Goal: Information Seeking & Learning: Learn about a topic

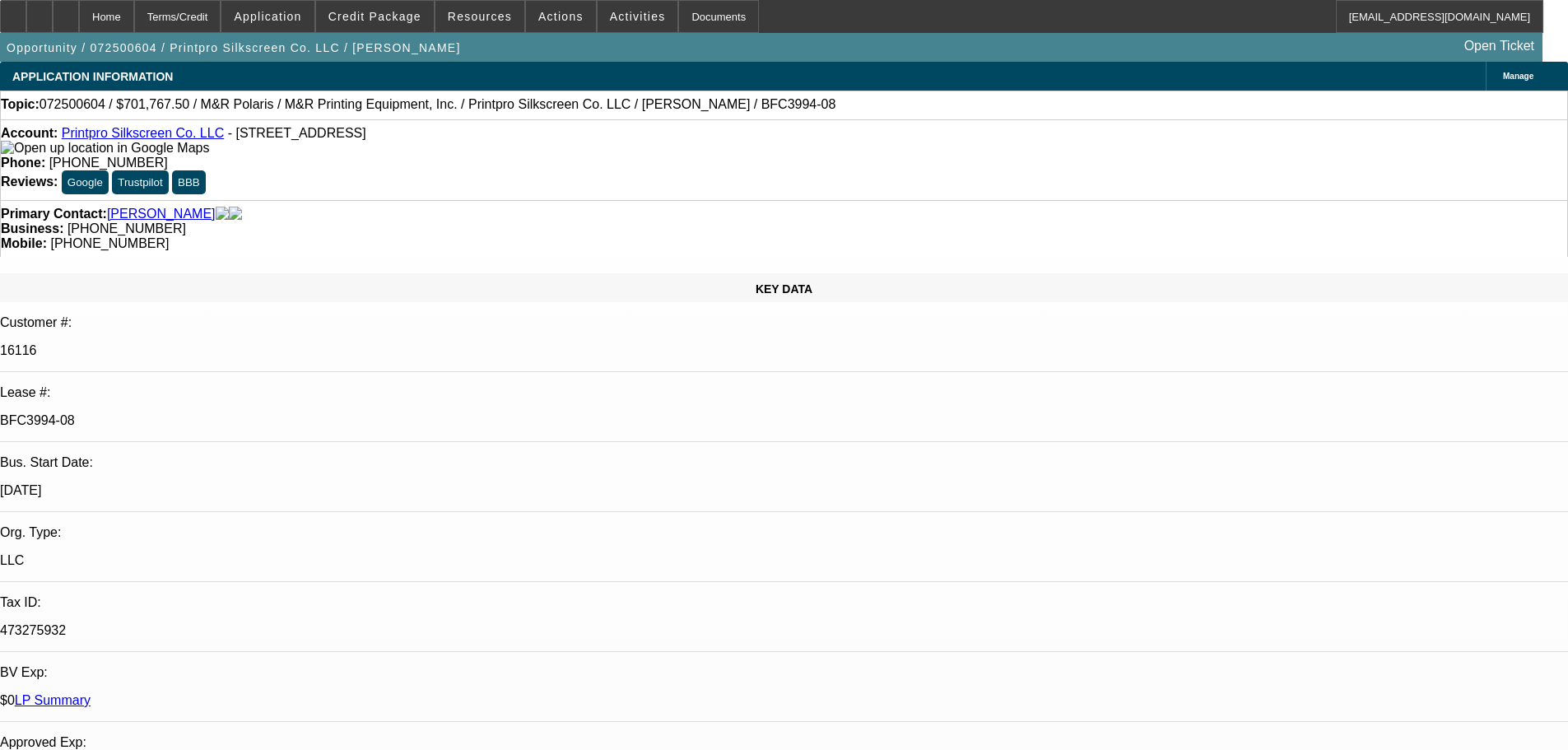
select select "0"
select select "6"
select select "0"
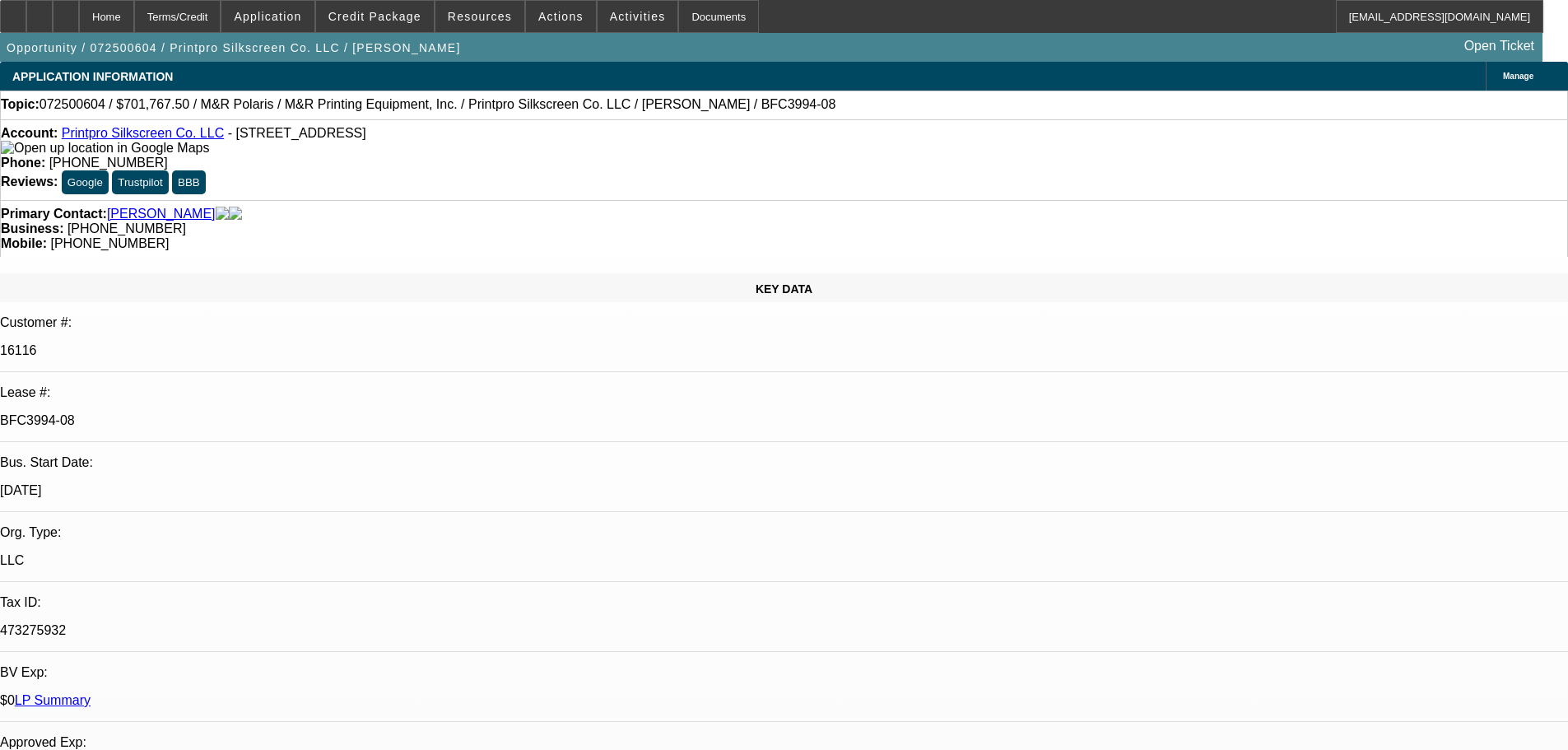
select select "0"
select select "6"
select select "0"
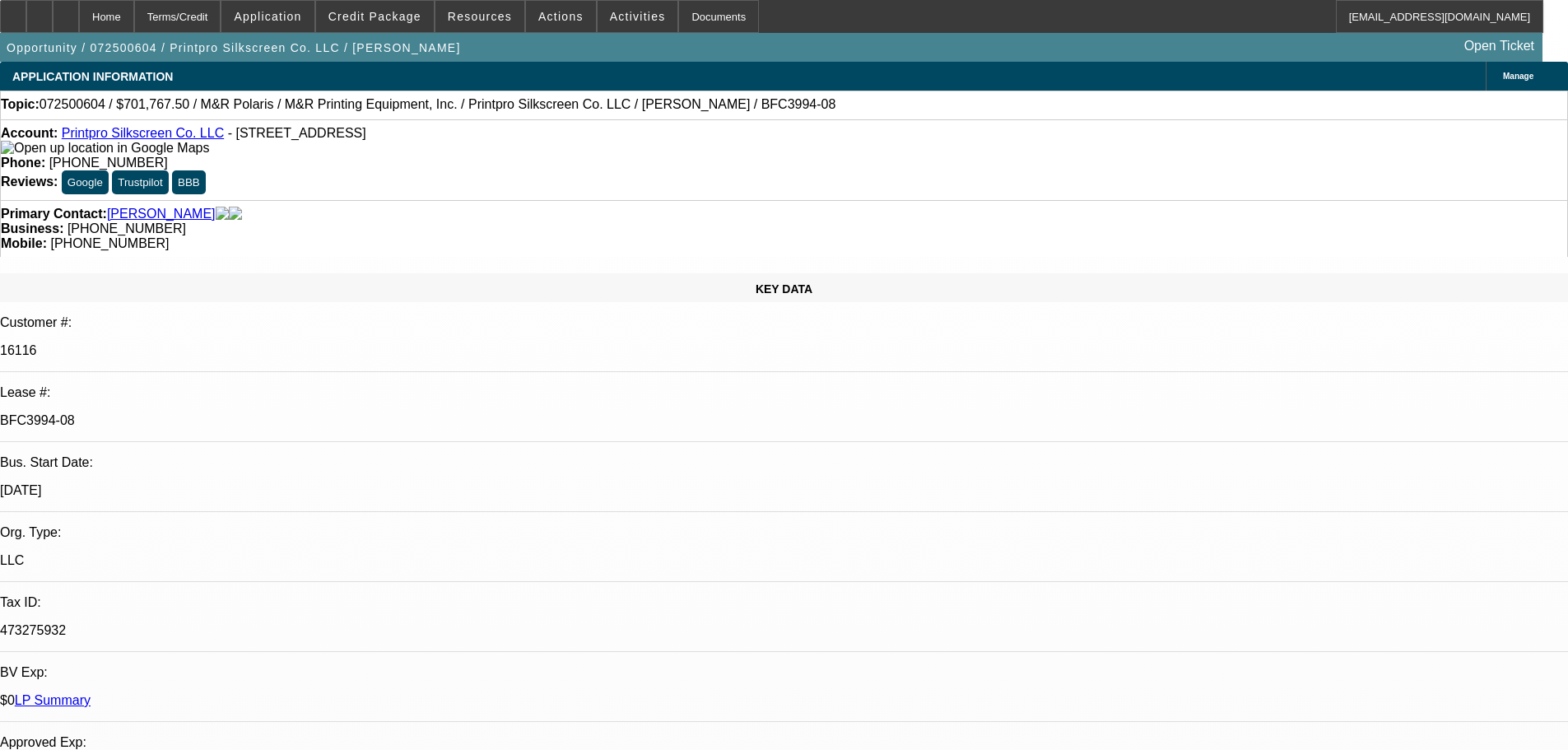
select select "0"
select select "6"
select select "0"
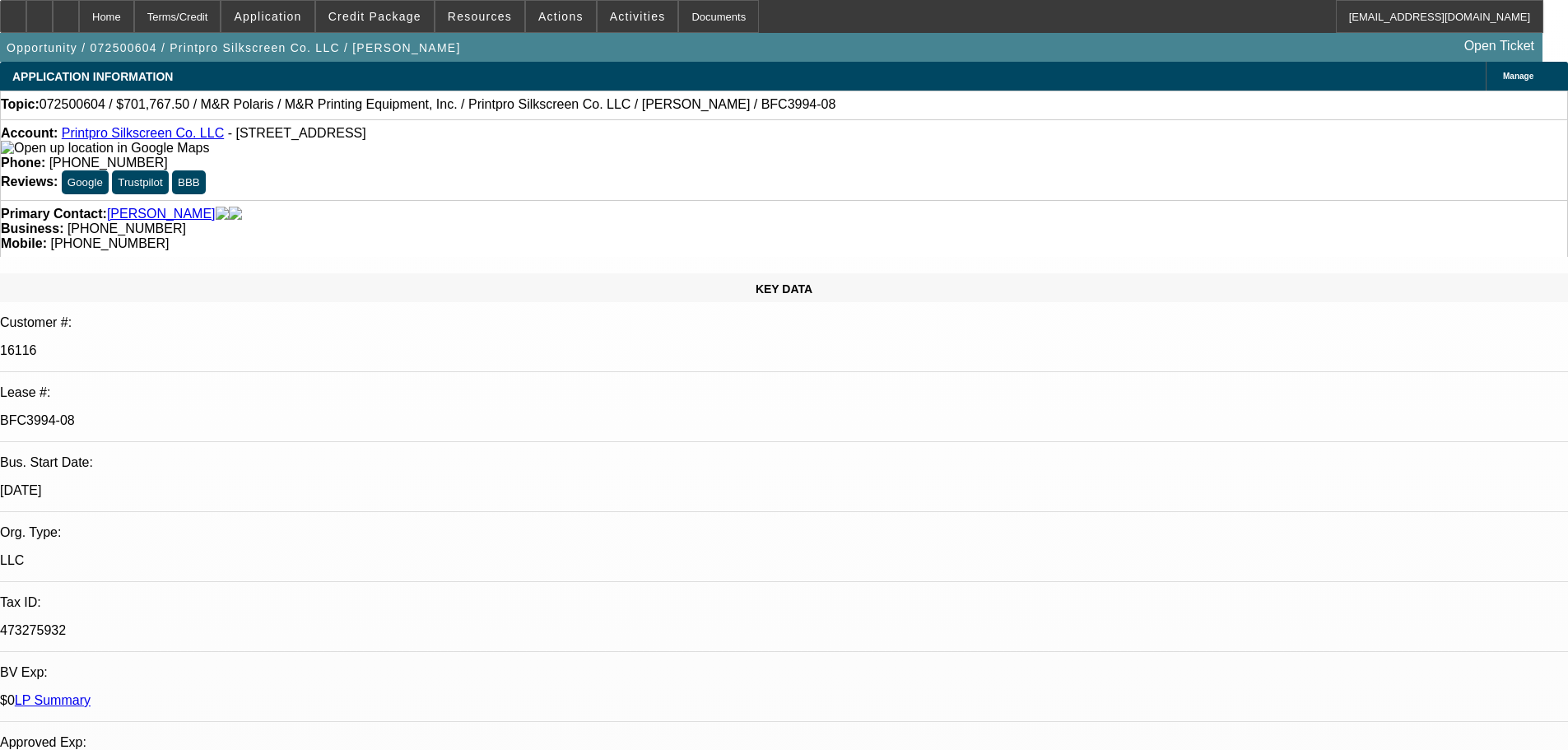
select select "6"
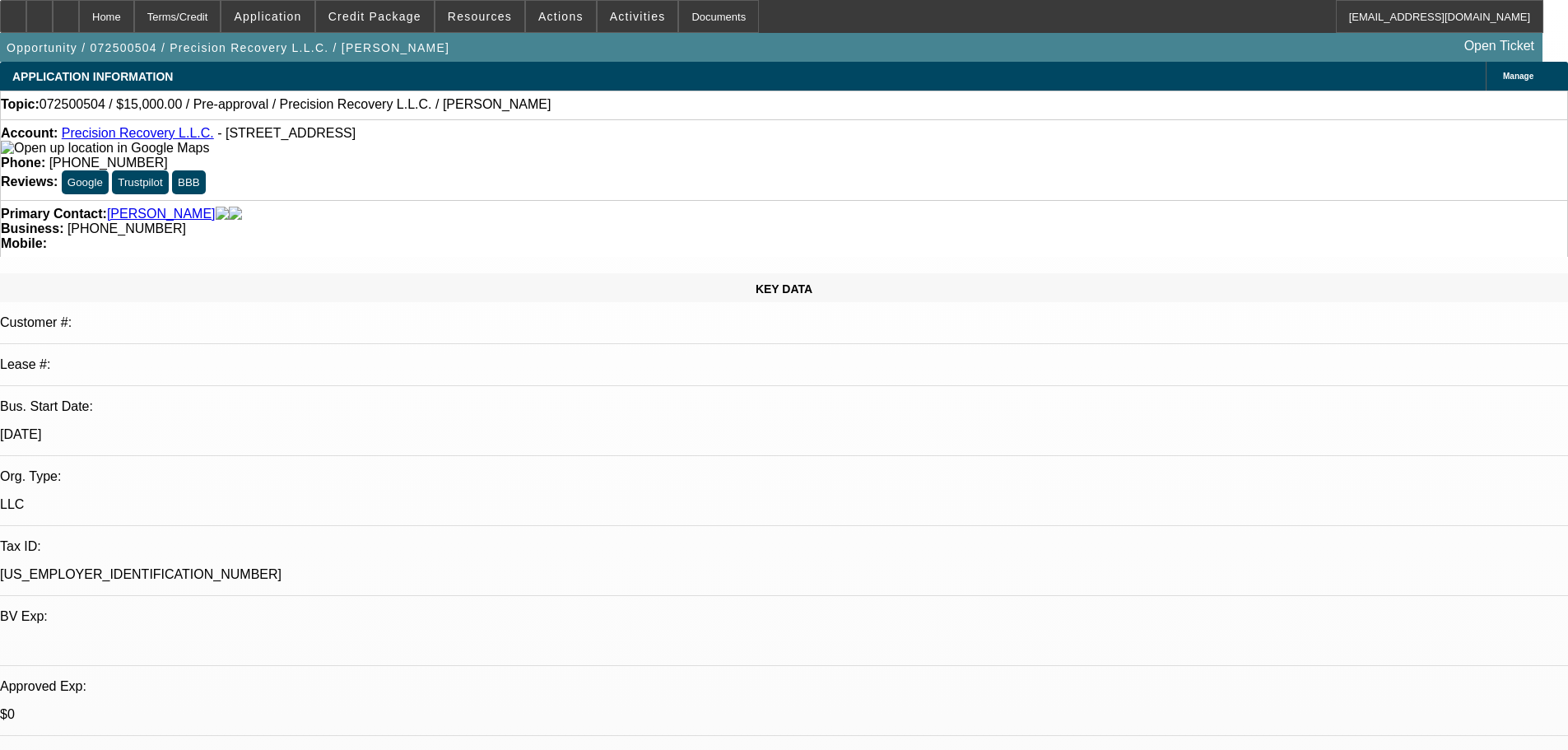
select select "0"
select select "2"
select select "0.1"
select select "4"
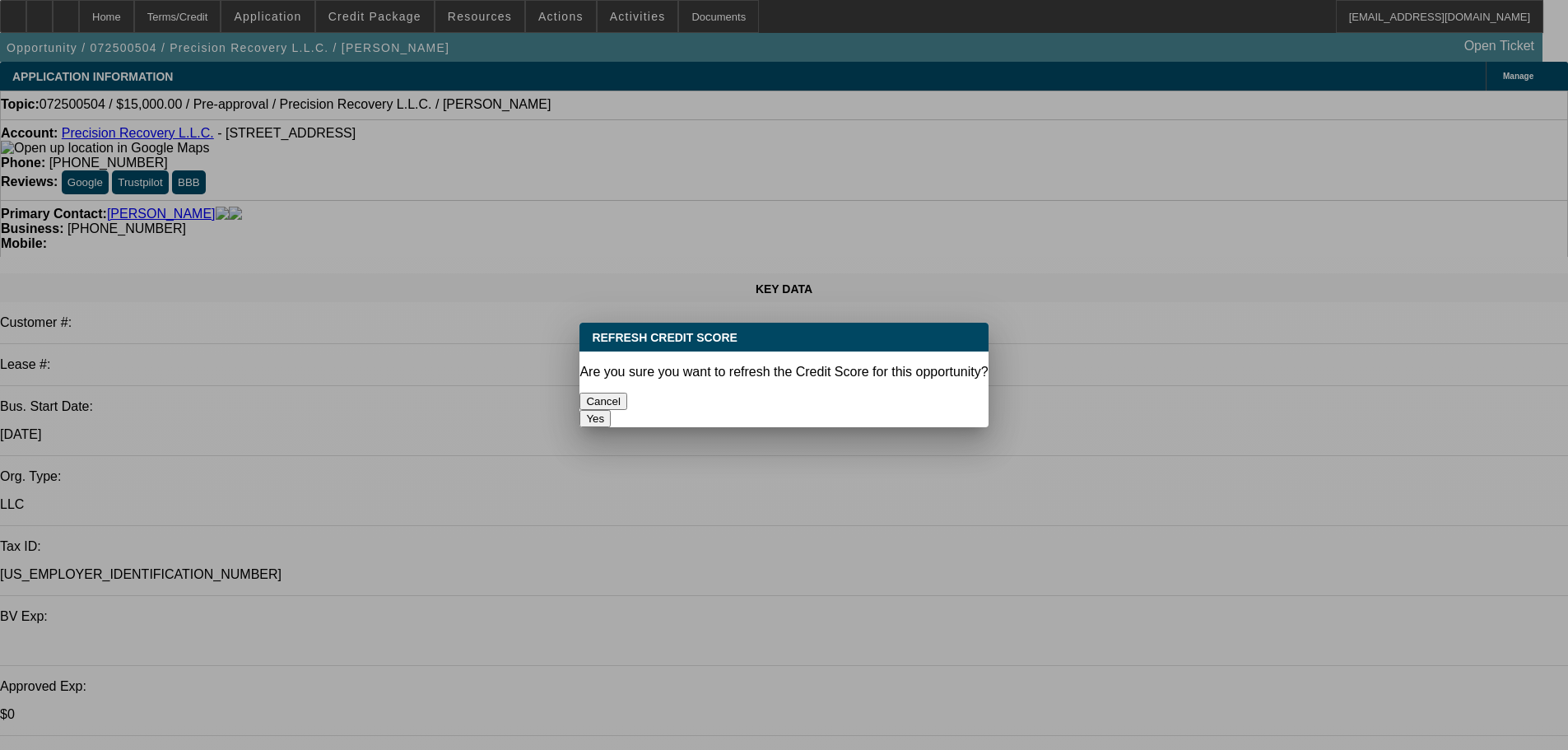
click at [610, 410] on button "Yes" at bounding box center [595, 419] width 31 height 17
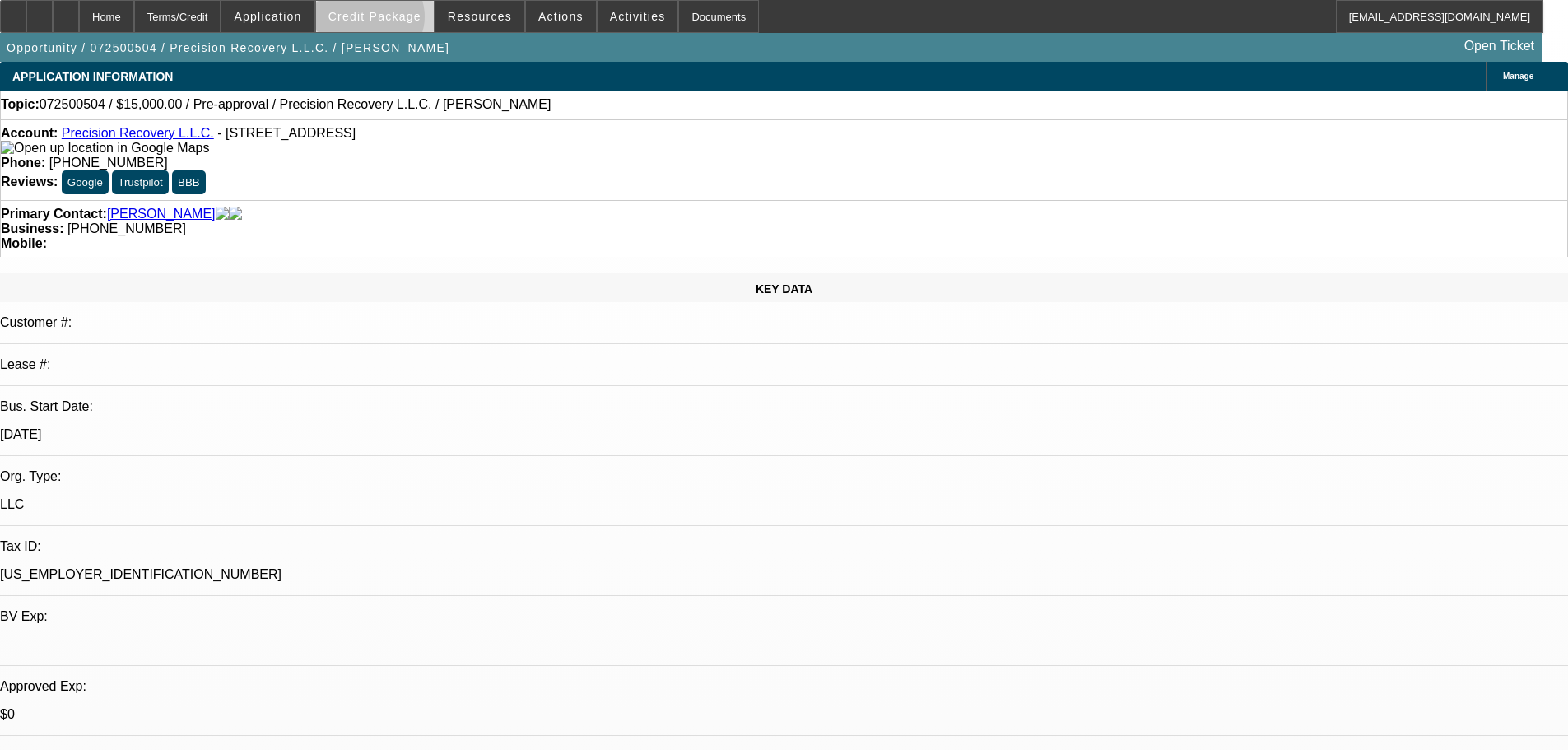
click at [395, 20] on span "Credit Package" at bounding box center [375, 16] width 93 height 14
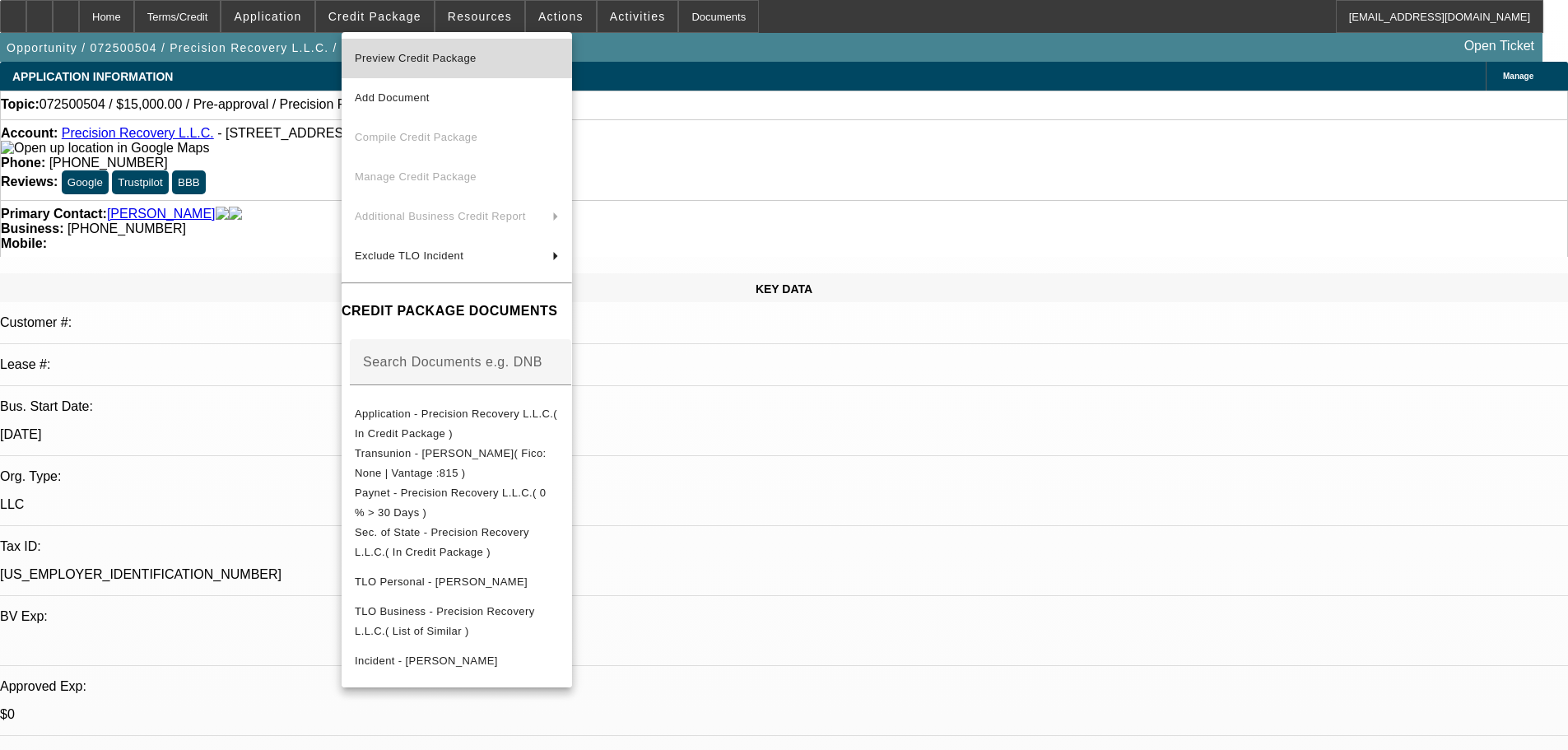
click at [499, 56] on span "Preview Credit Package" at bounding box center [457, 58] width 204 height 19
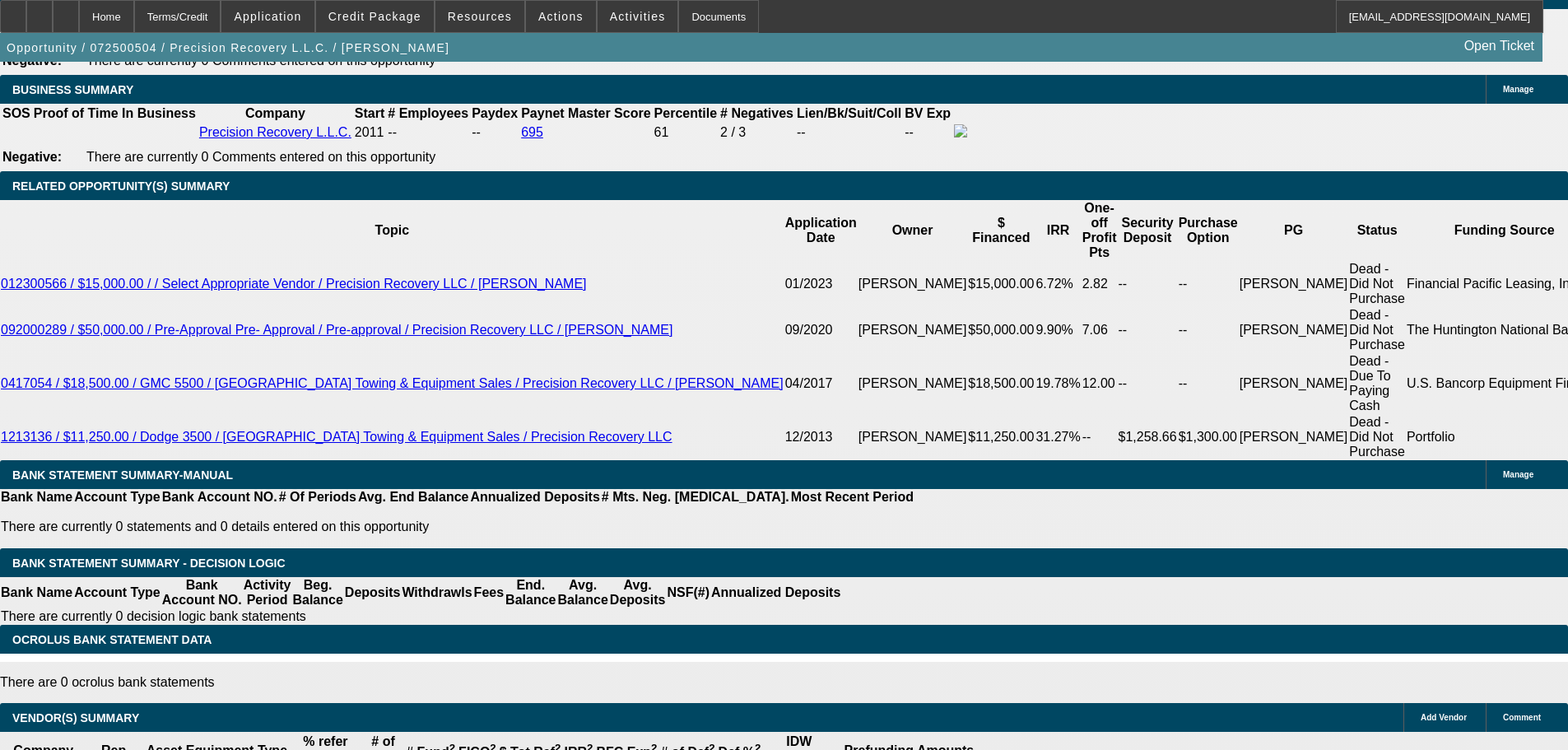
scroll to position [2693, 0]
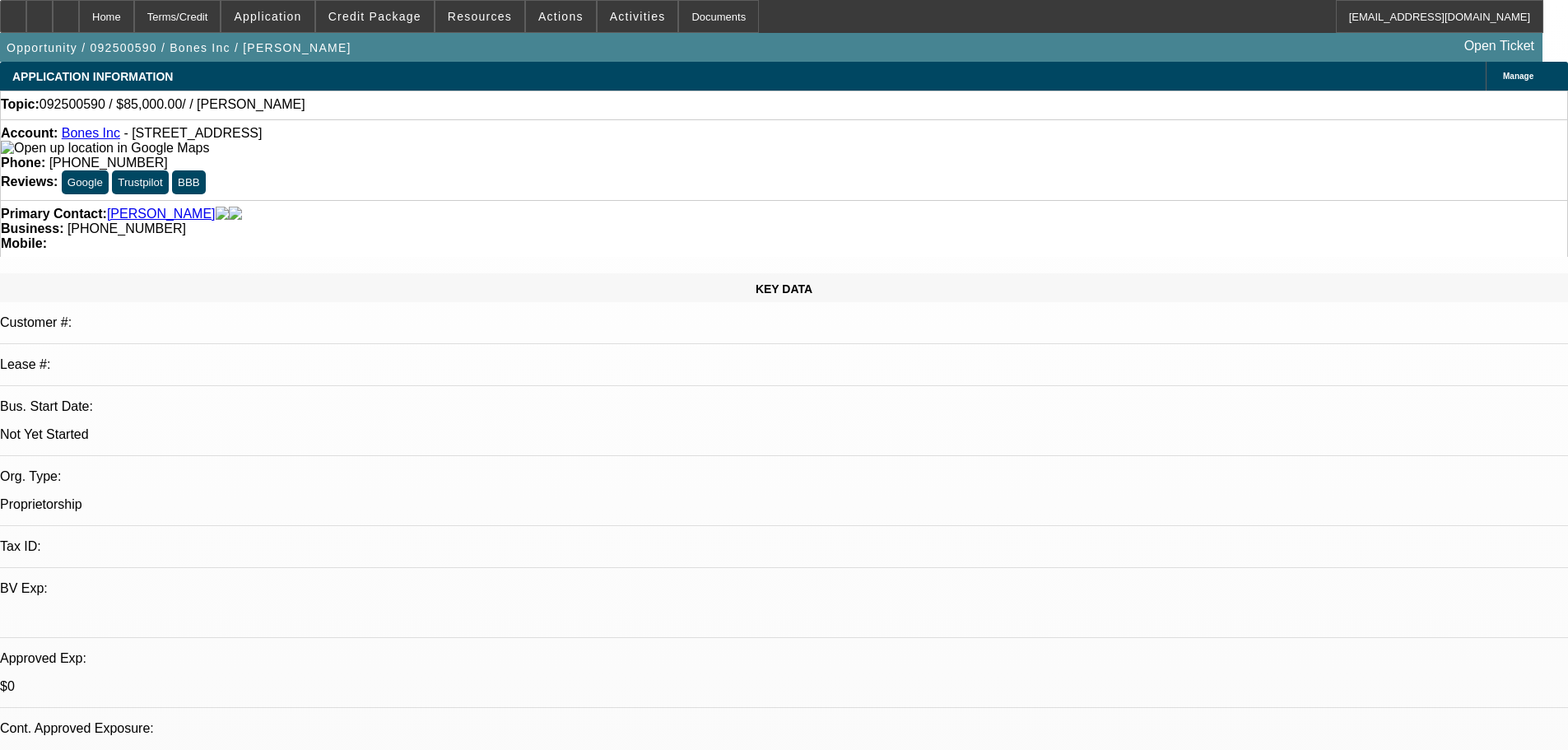
select select "0"
select select "2"
select select "0.1"
select select "4"
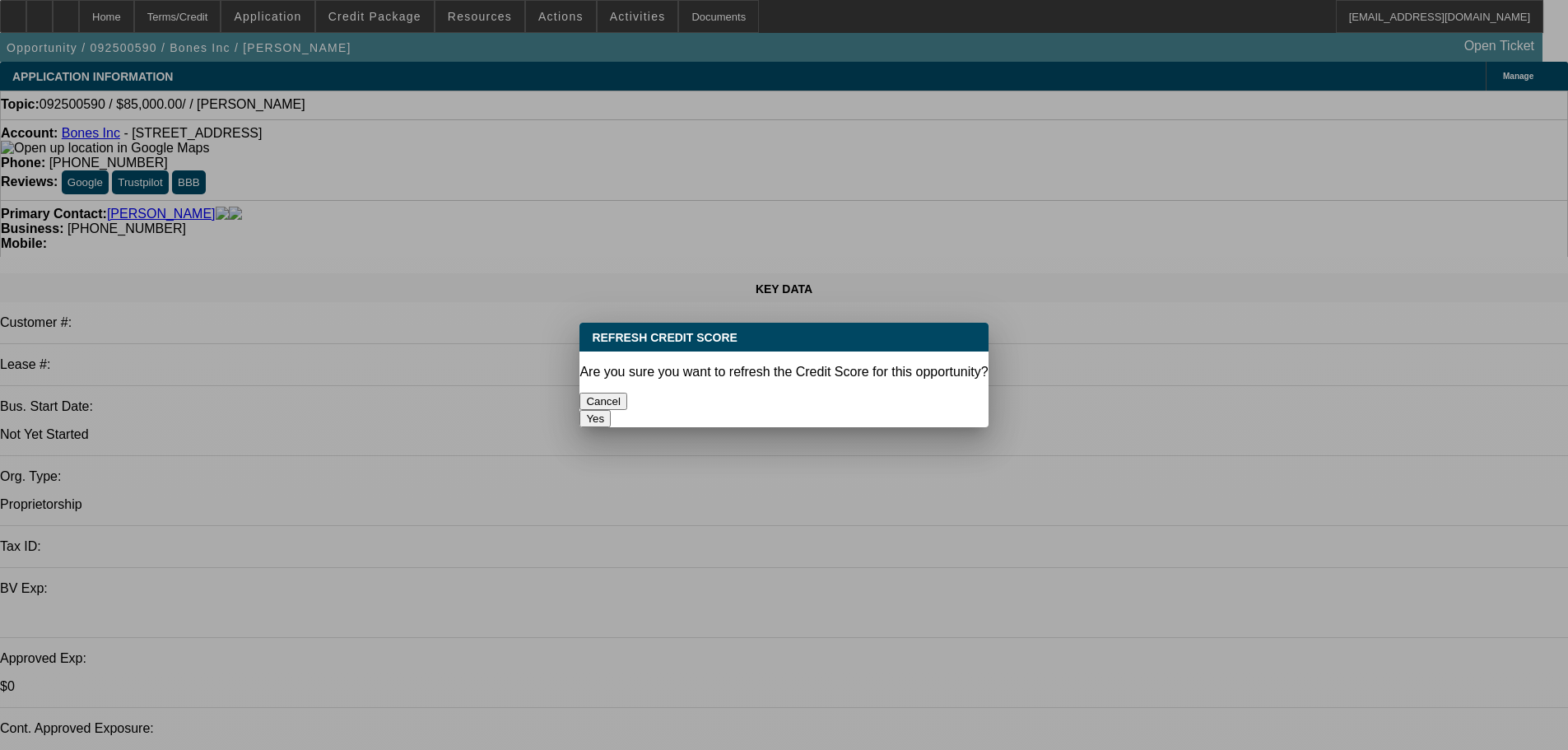
drag, startPoint x: 868, startPoint y: 396, endPoint x: 781, endPoint y: 285, distance: 141.0
click at [610, 410] on button "Yes" at bounding box center [595, 419] width 31 height 17
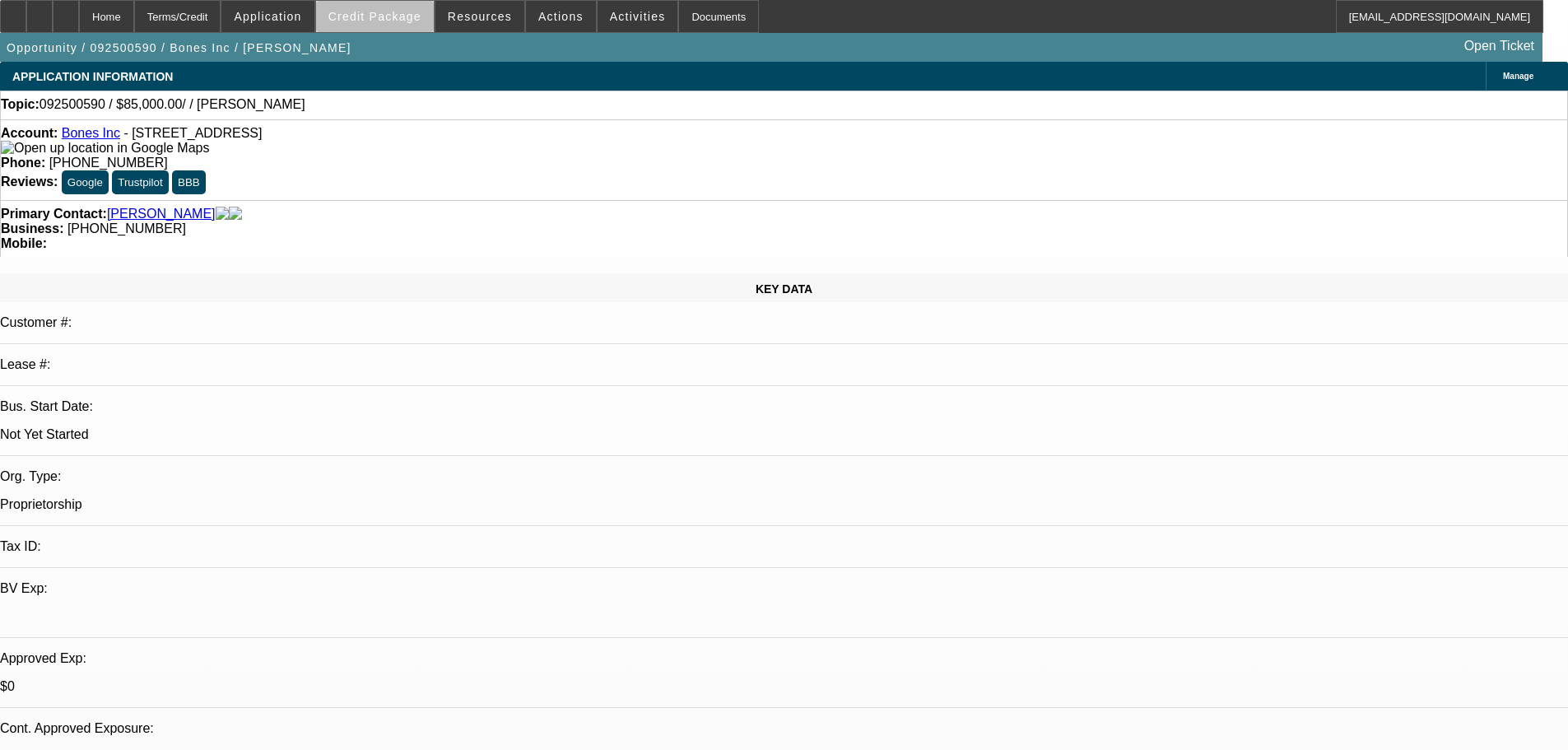
click at [418, 29] on span at bounding box center [375, 16] width 118 height 40
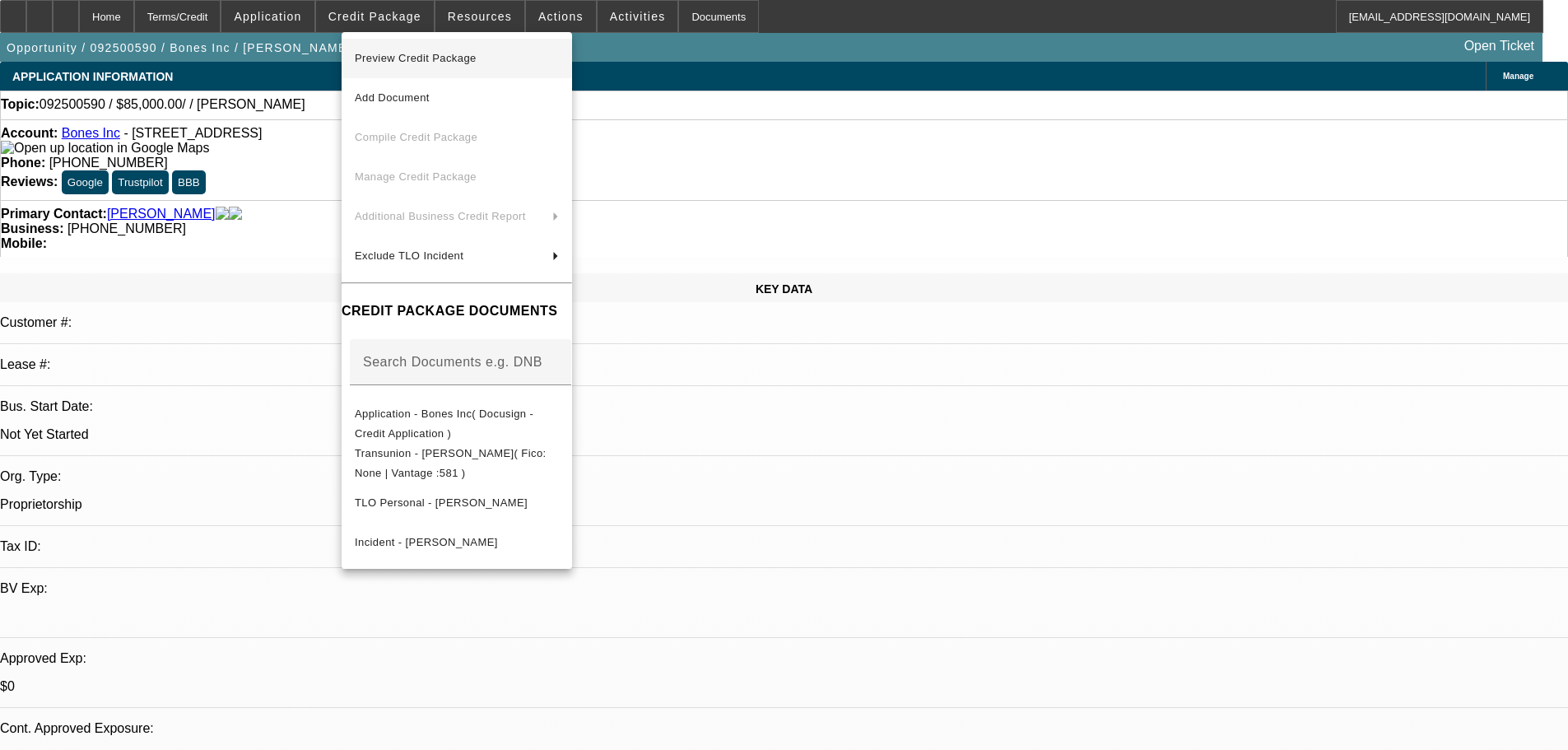
click at [435, 57] on span "Preview Credit Package" at bounding box center [416, 58] width 122 height 13
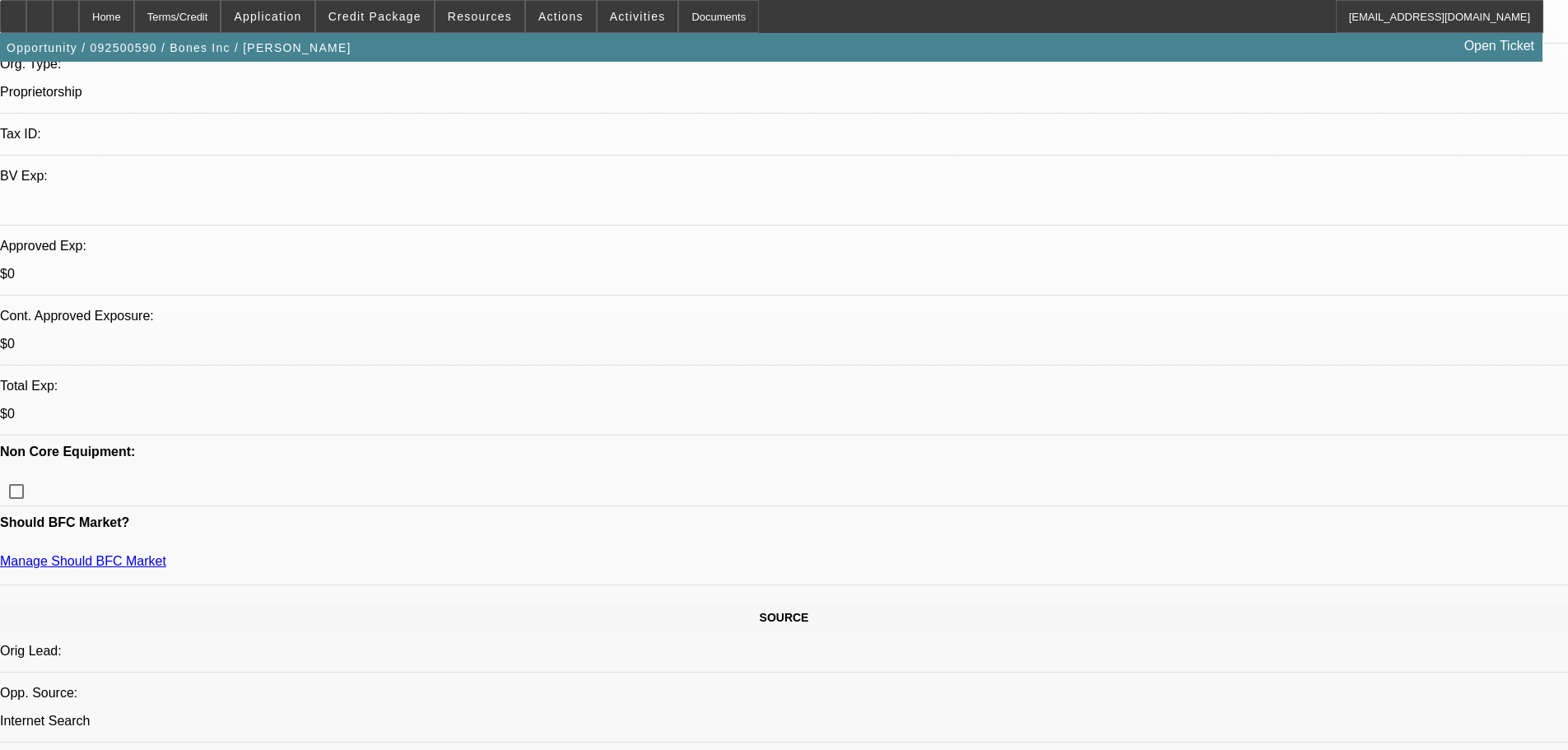
scroll to position [412, 0]
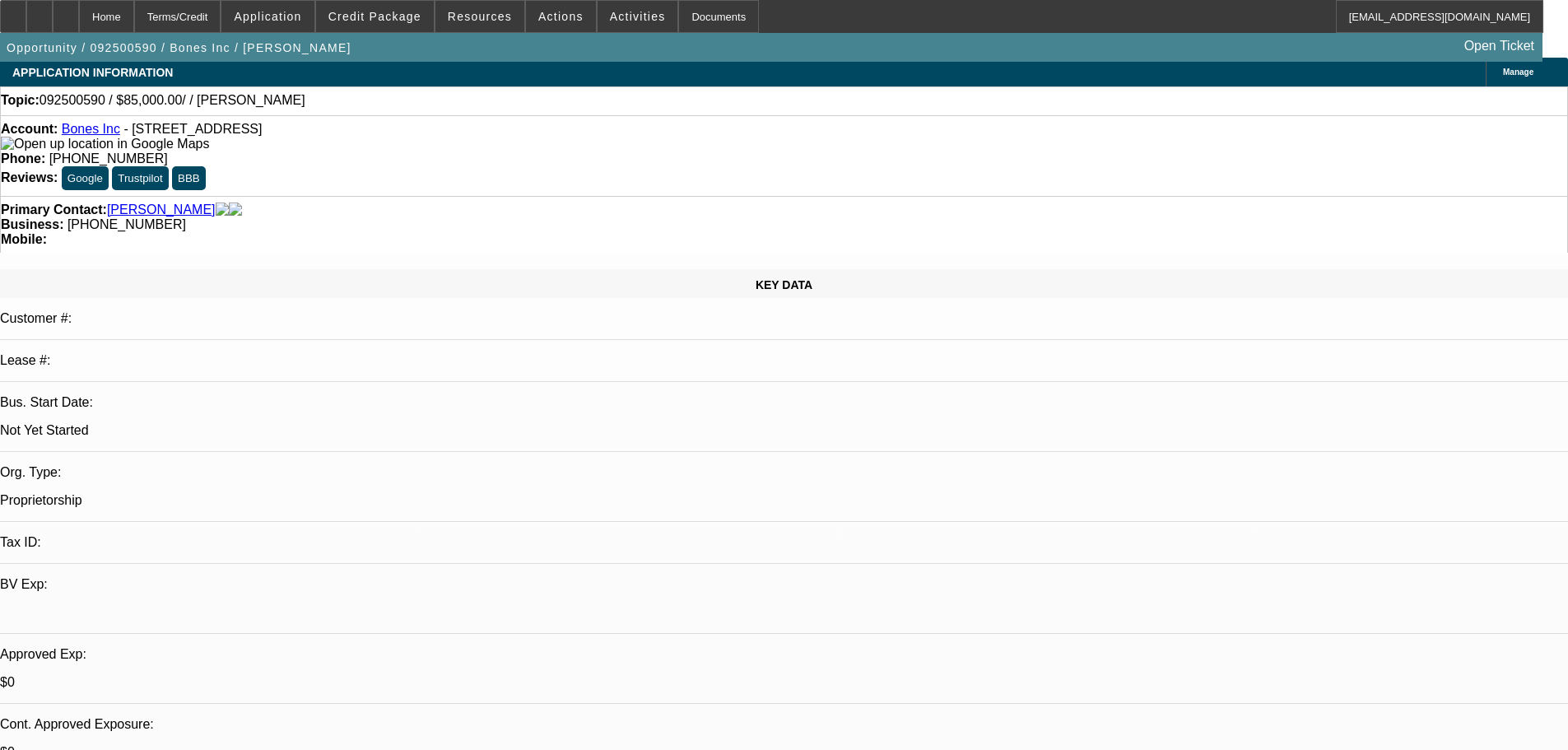
scroll to position [0, 0]
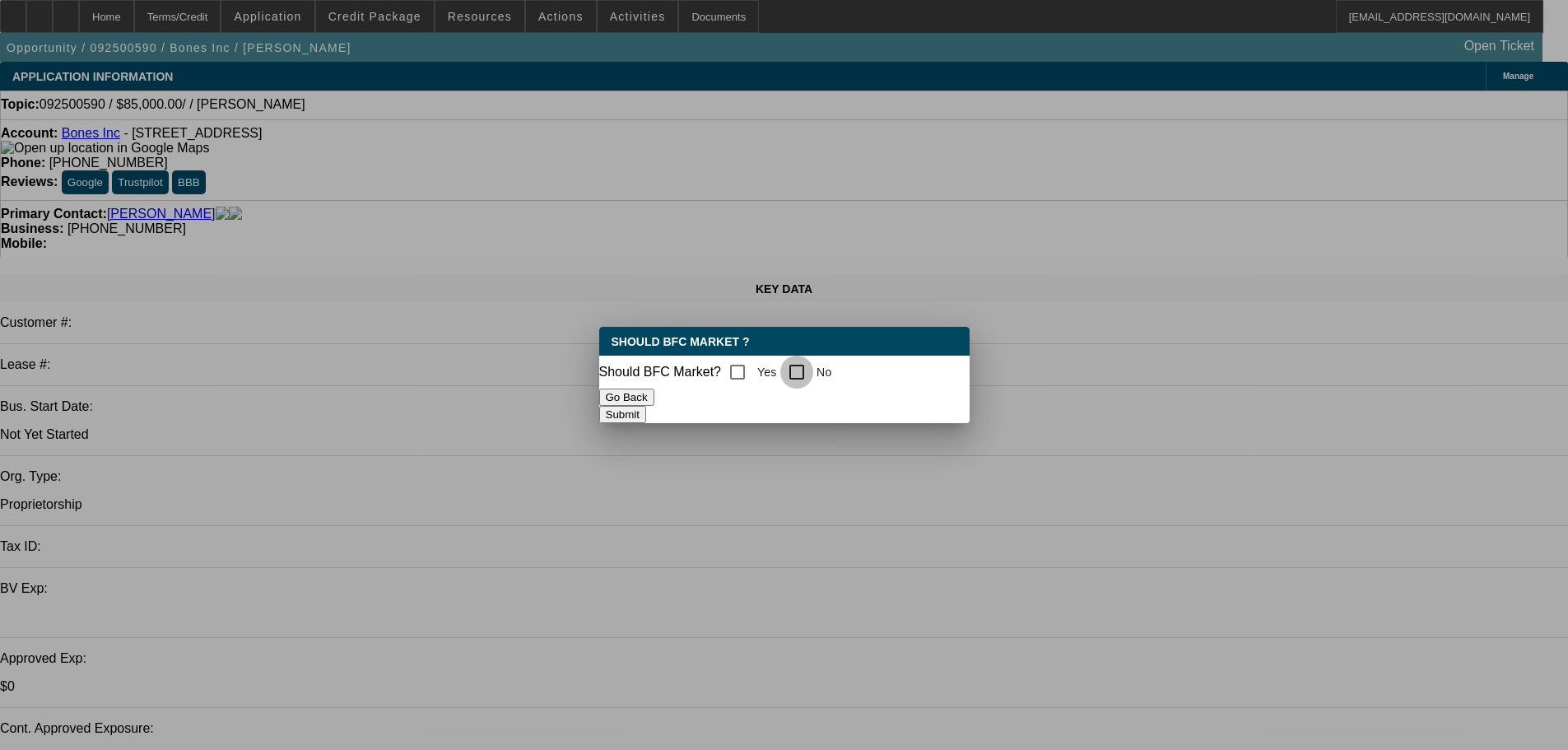
click at [798, 377] on input "No" at bounding box center [797, 373] width 33 height 33
checkbox input "true"
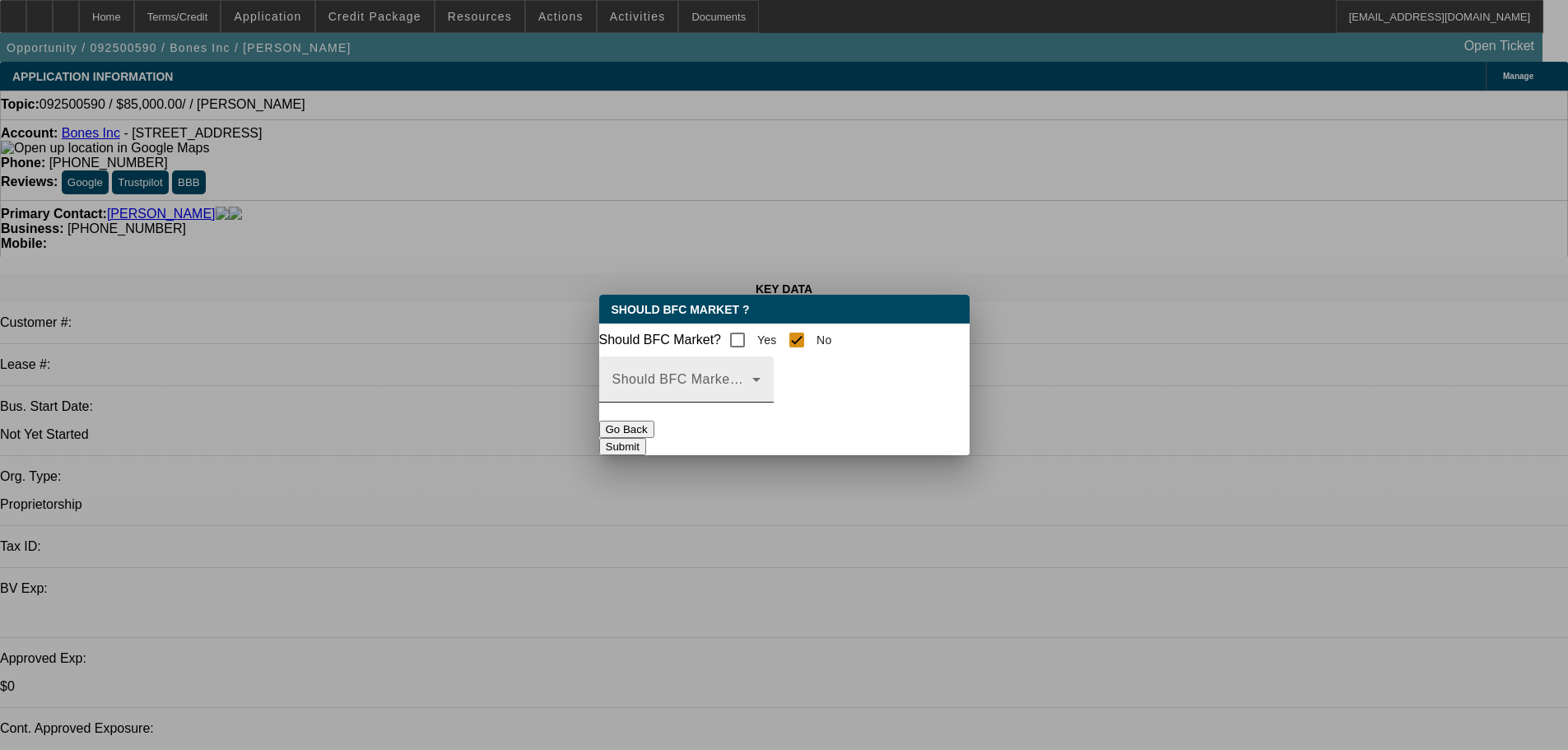
click at [753, 388] on span at bounding box center [682, 386] width 140 height 19
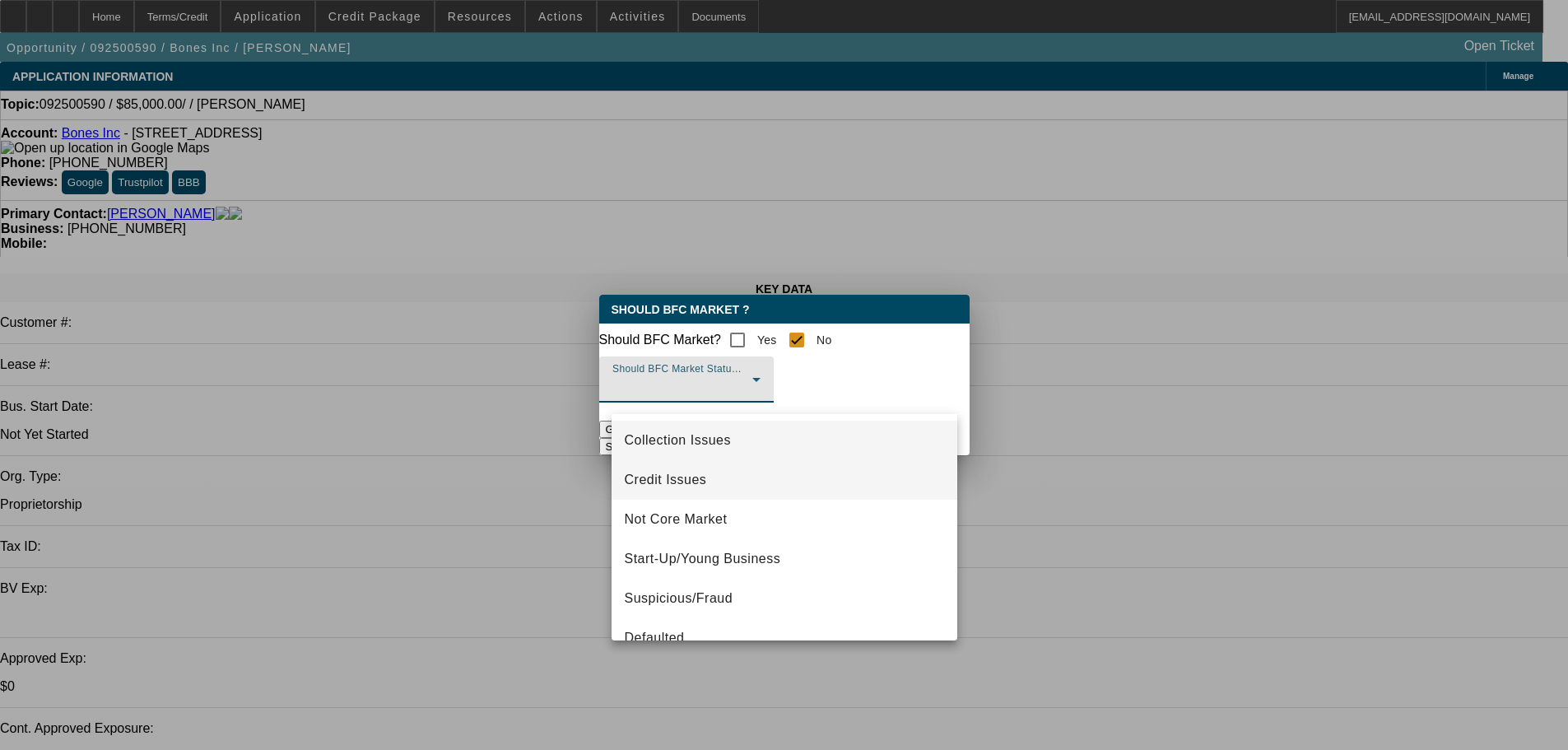
click at [699, 481] on span "Credit Issues" at bounding box center [666, 480] width 82 height 19
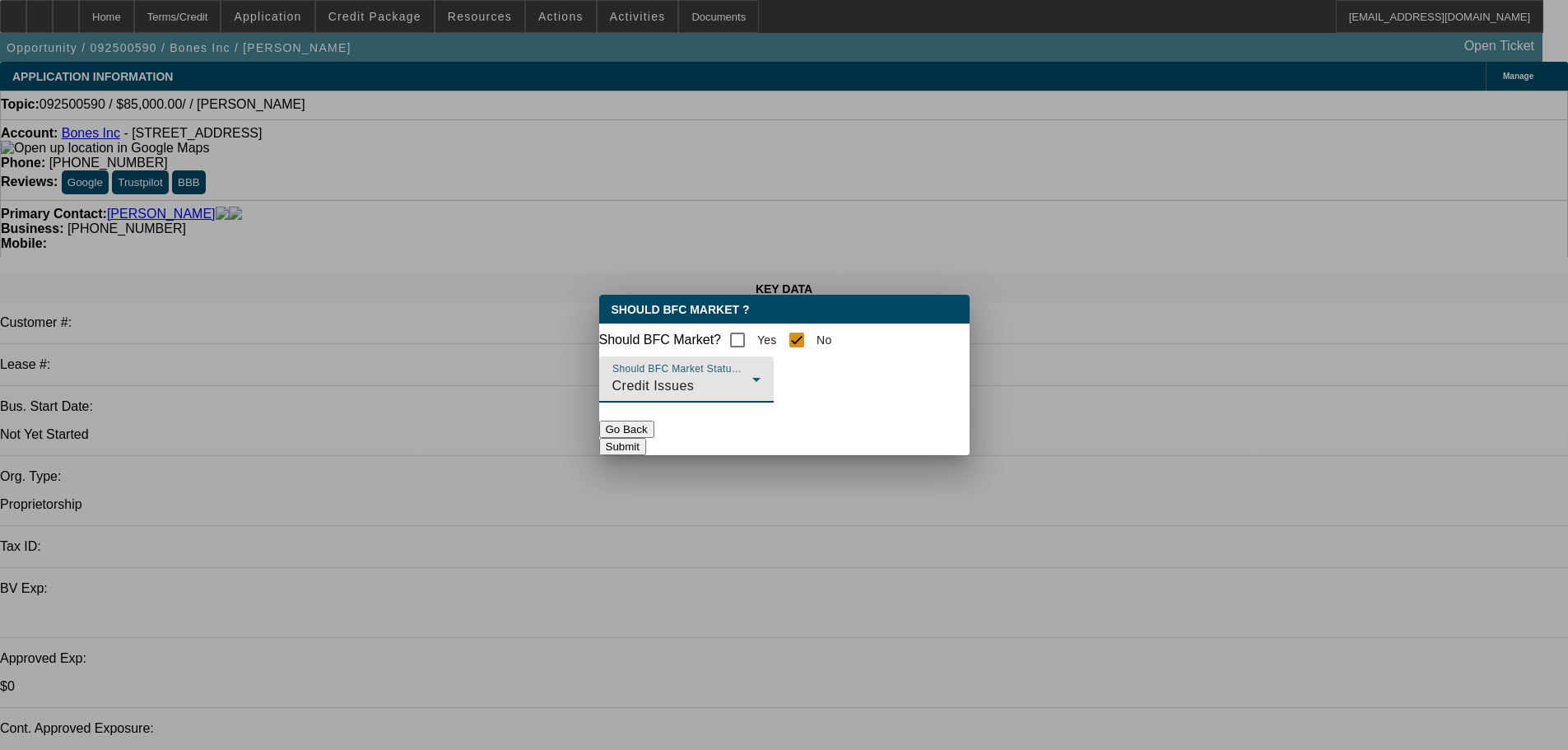
click at [646, 448] on button "Submit" at bounding box center [623, 447] width 47 height 17
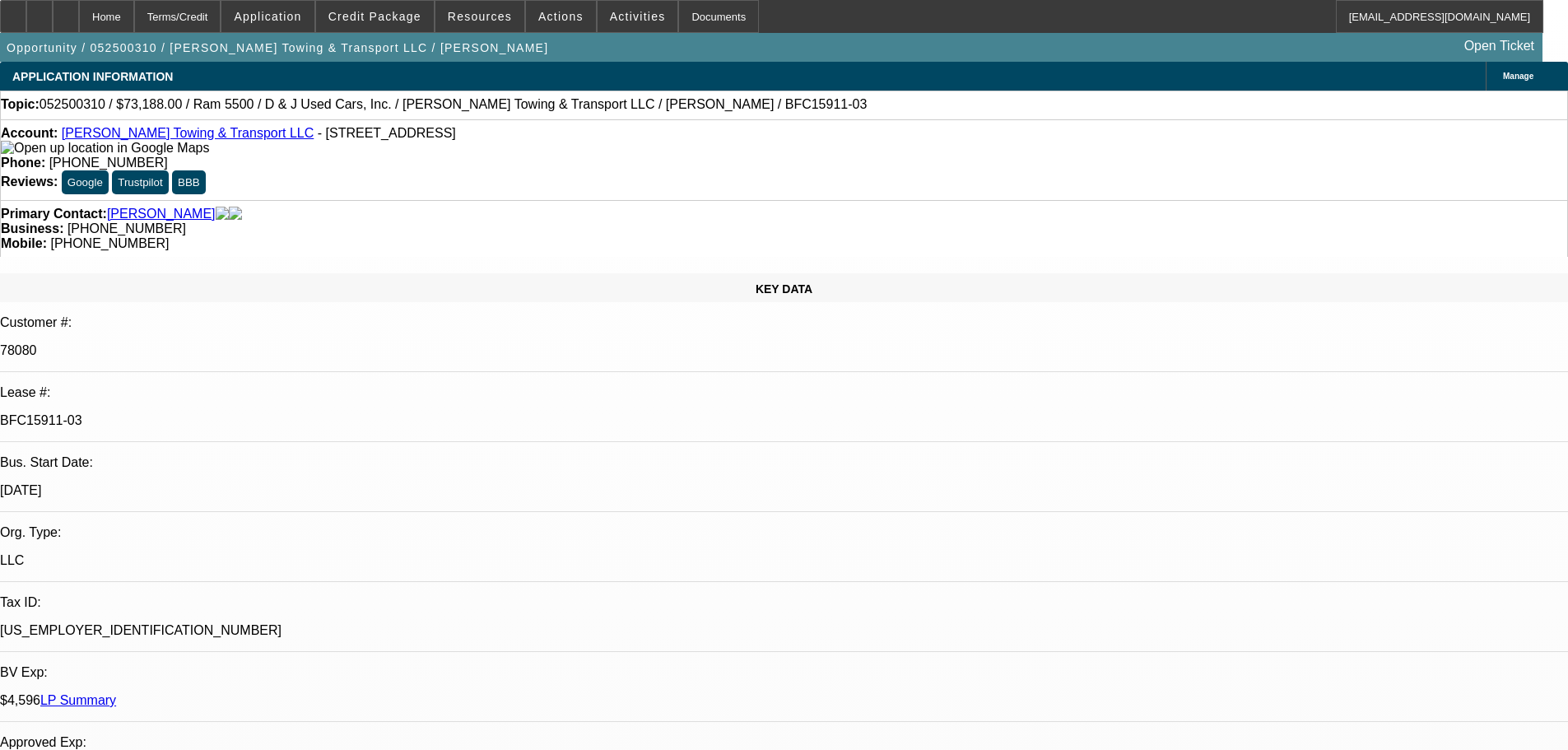
select select "0"
select select "6"
select select "0"
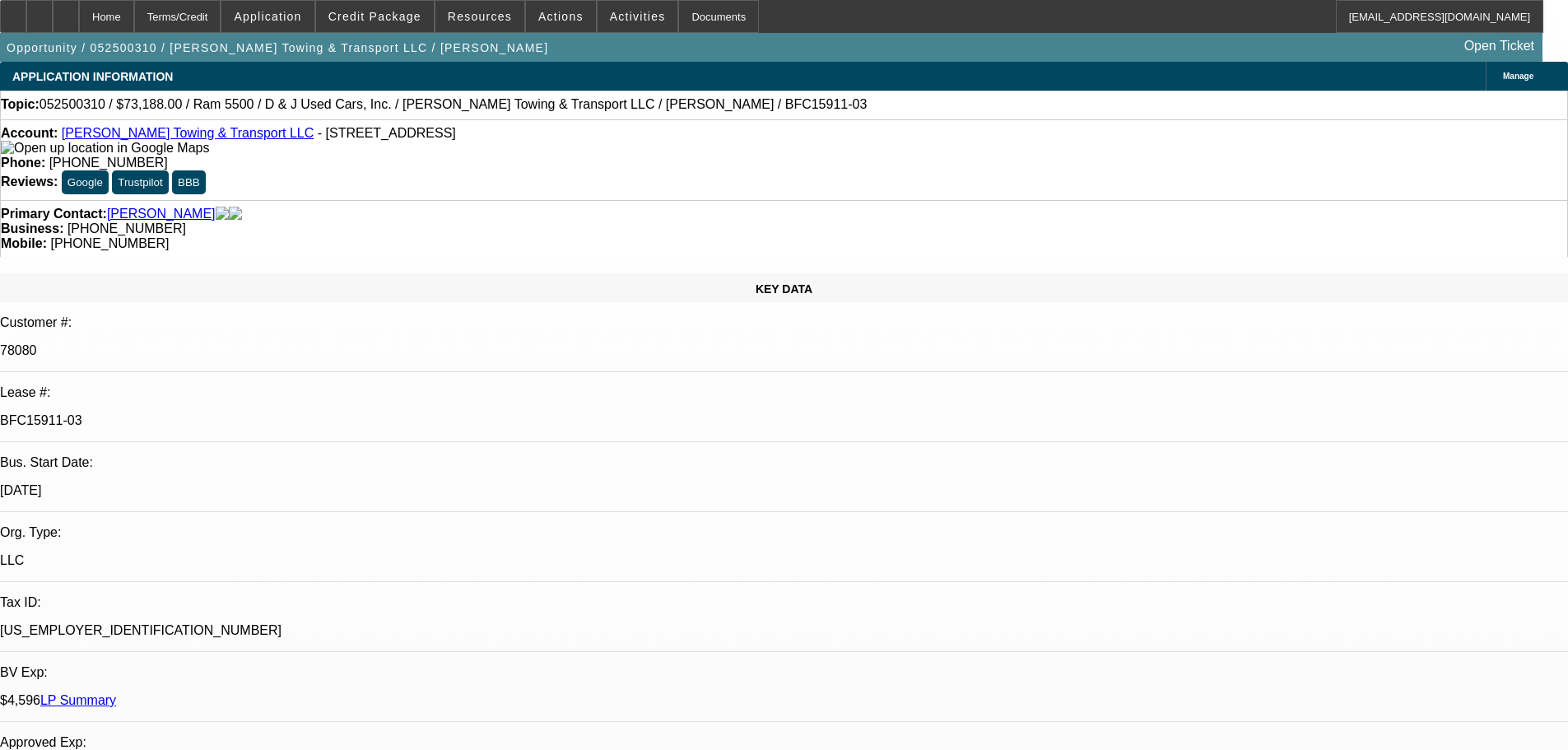
select select "0"
select select "6"
select select "0"
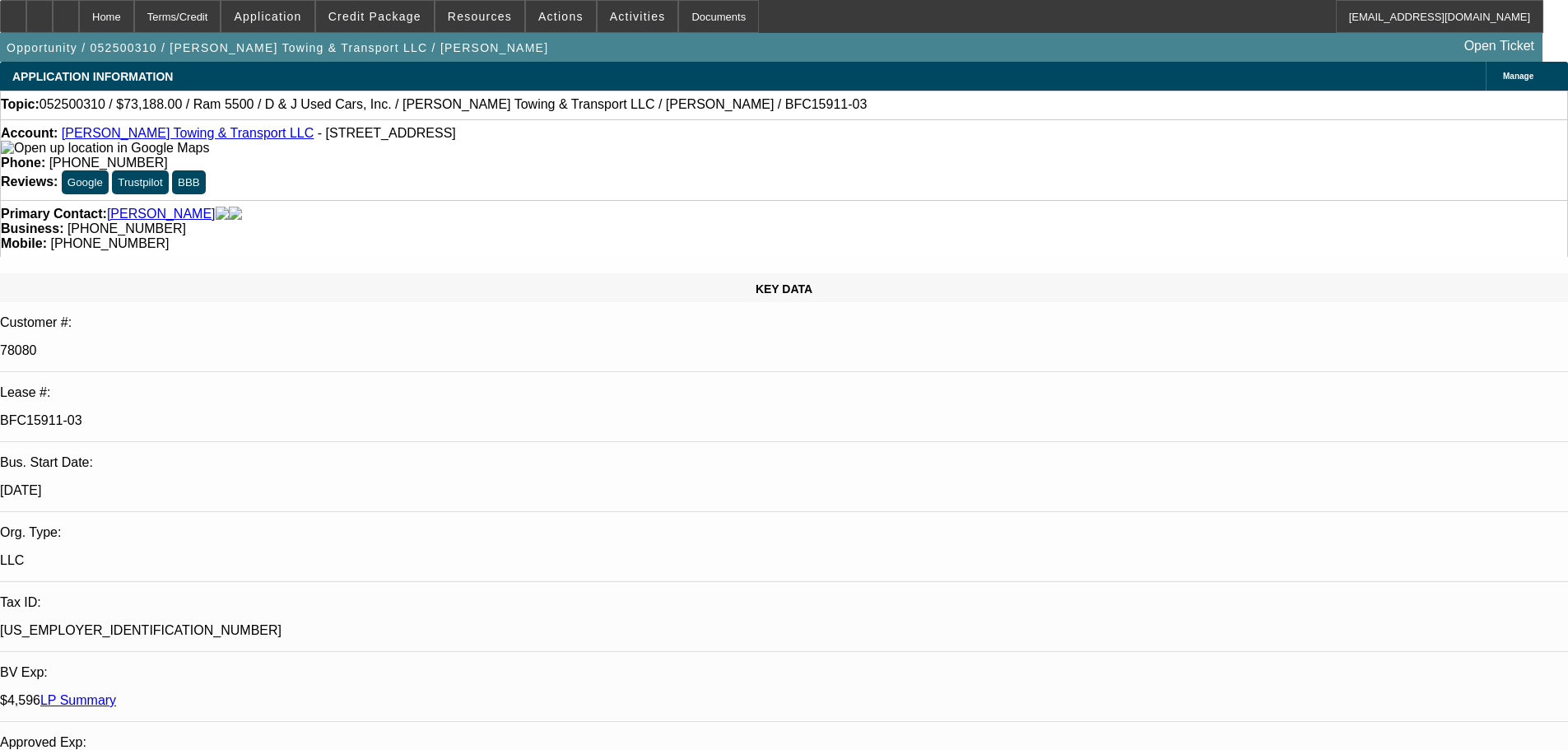
select select "0"
select select "6"
select select "0"
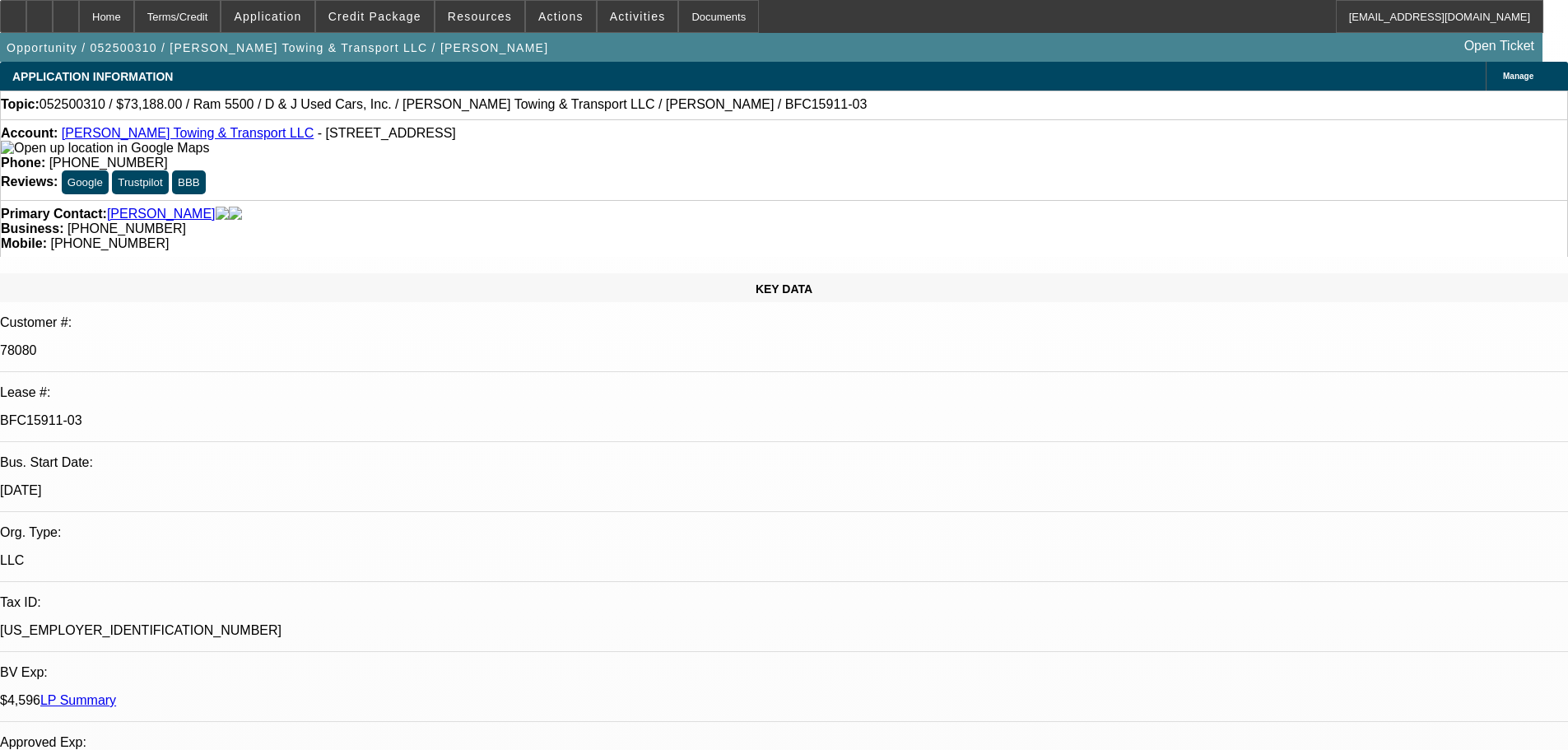
select select "6"
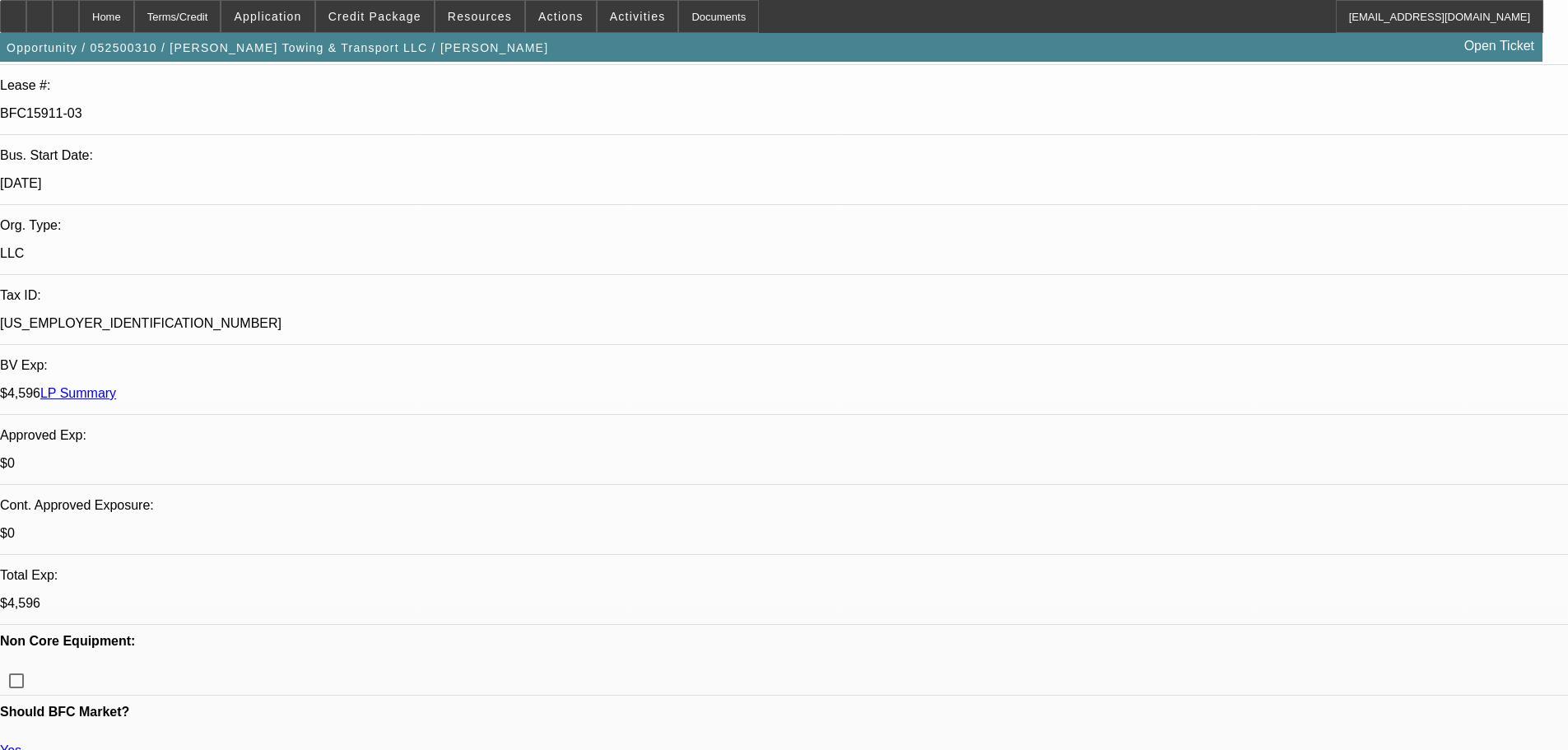
scroll to position [329, 0]
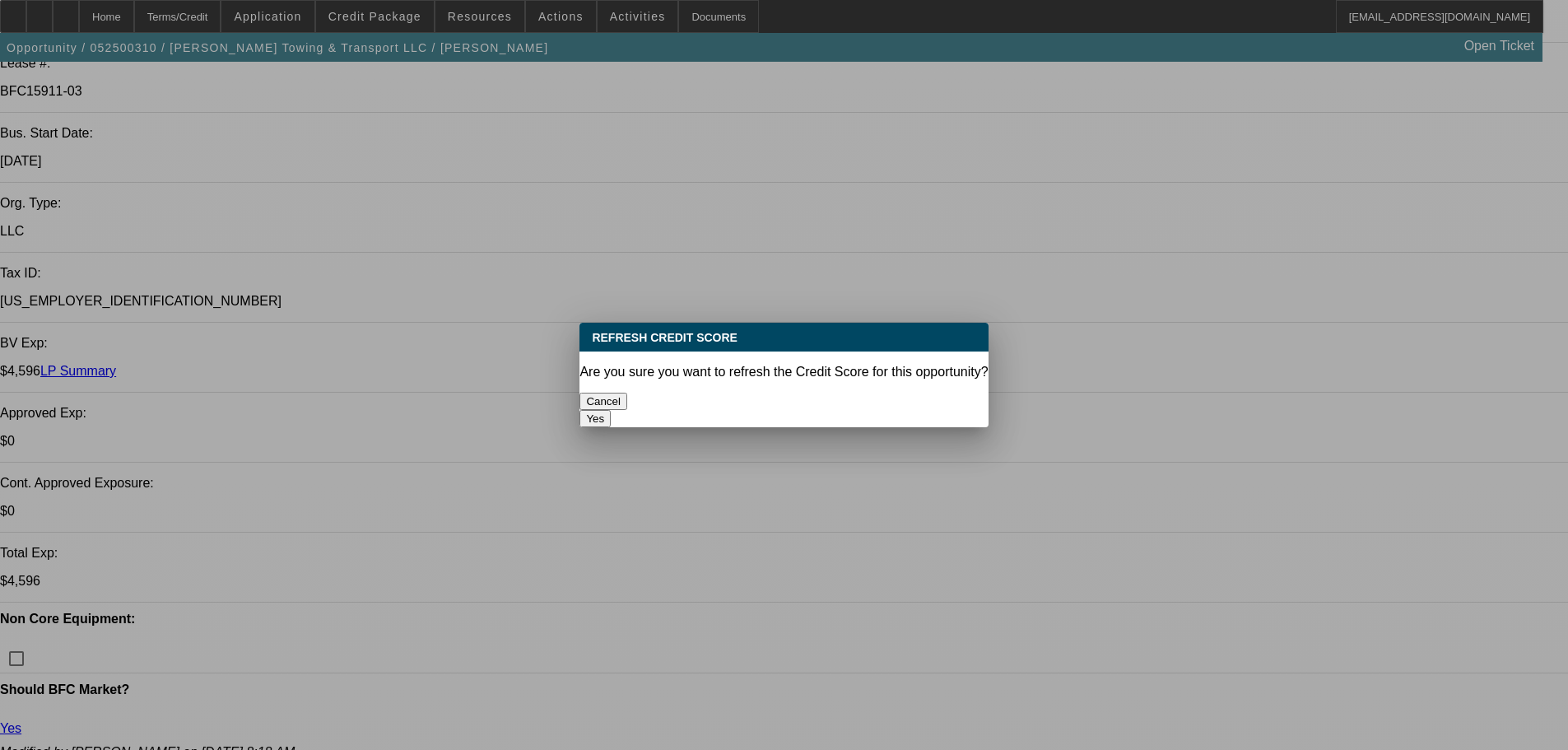
scroll to position [0, 0]
click at [610, 410] on button "Yes" at bounding box center [595, 419] width 31 height 17
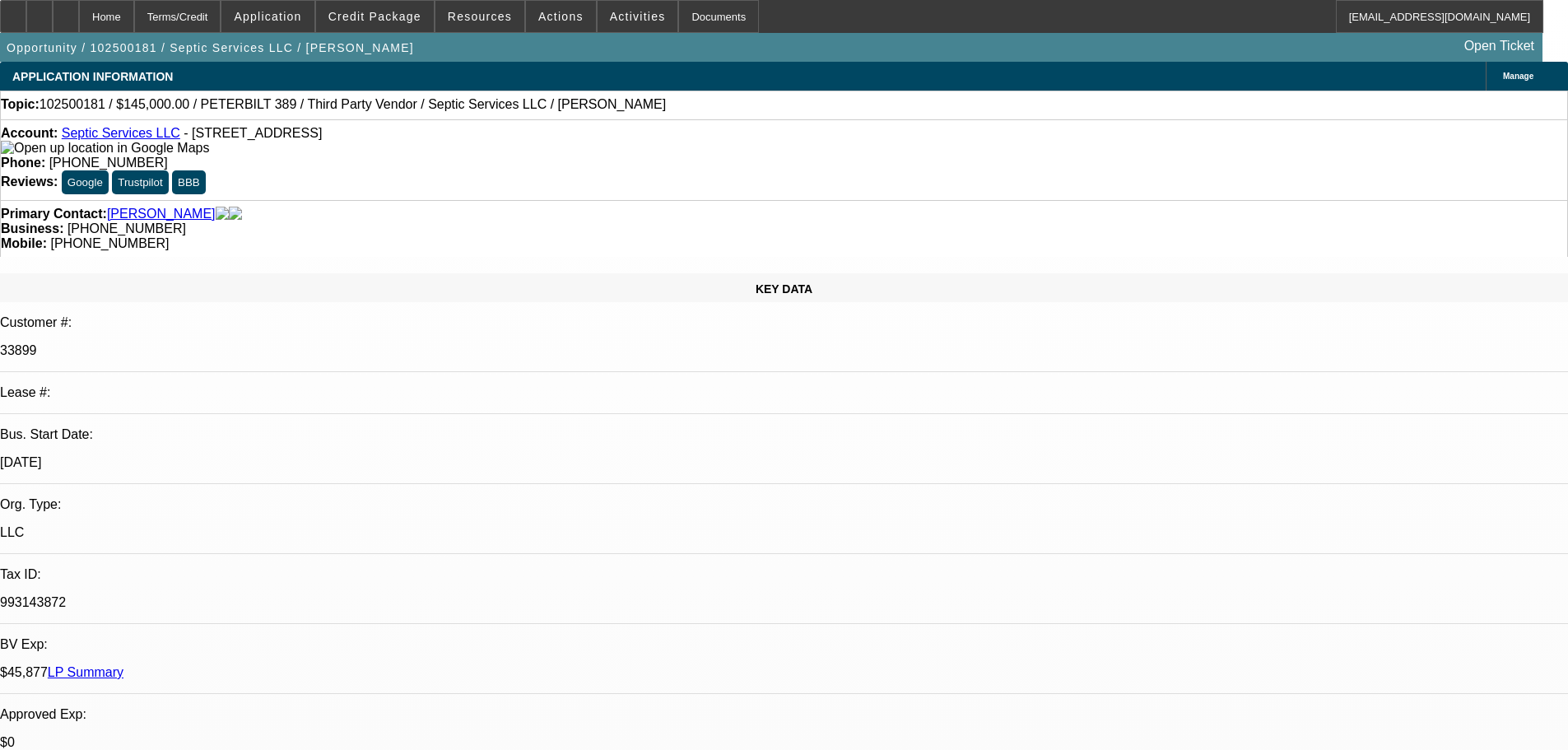
select select "0"
select select "2"
select select "0"
select select "6"
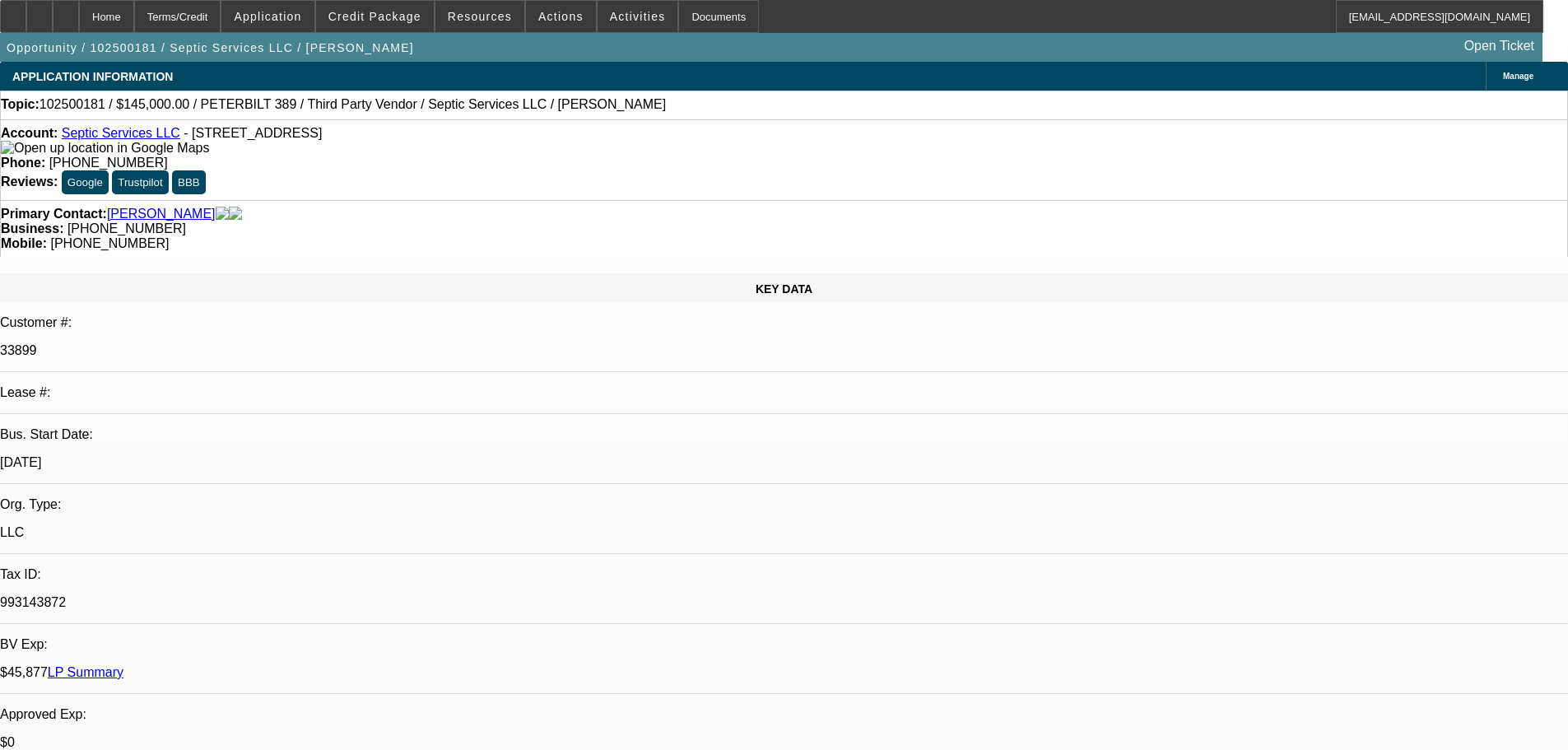
select select "0"
select select "2"
select select "0"
select select "6"
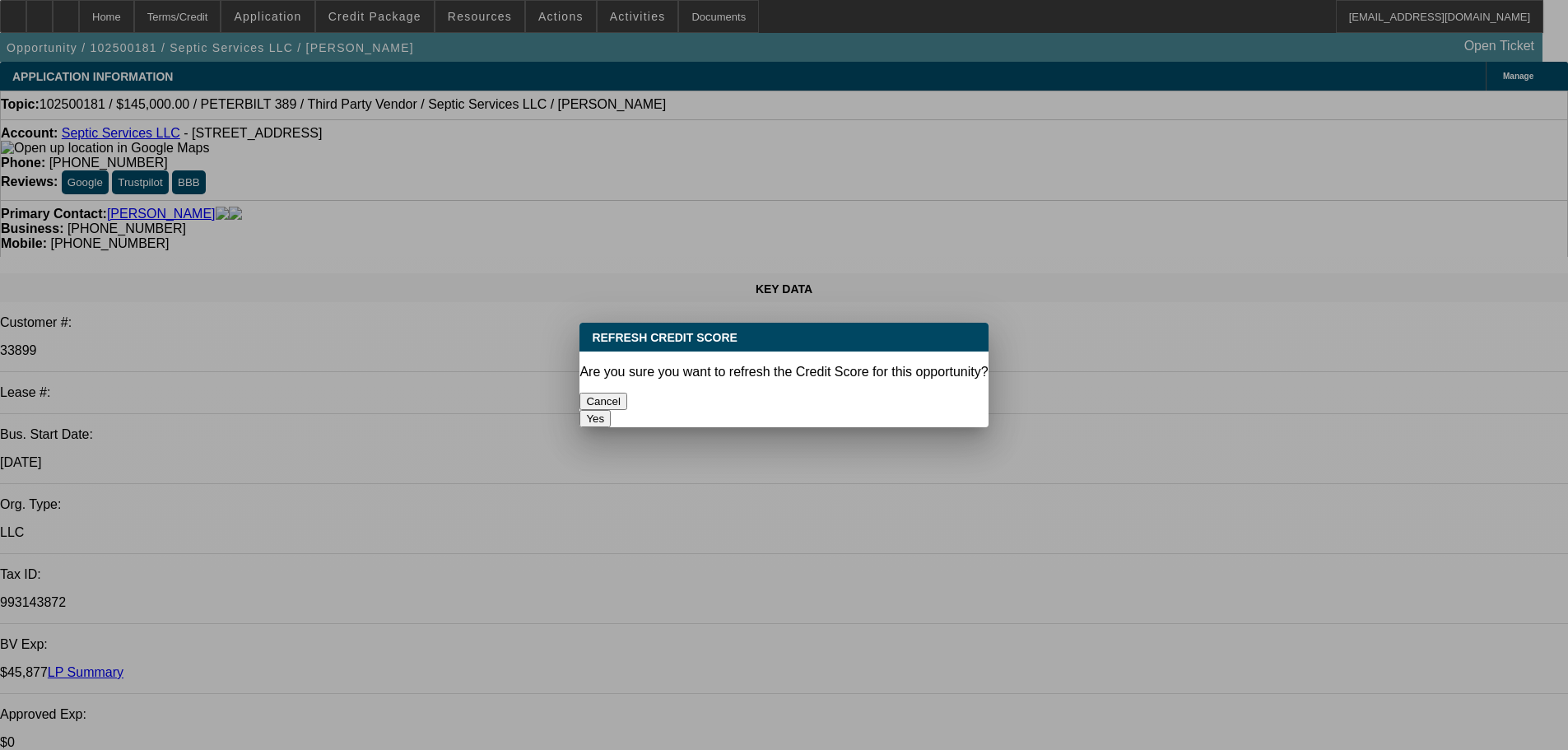
click at [610, 410] on button "Yes" at bounding box center [595, 419] width 31 height 17
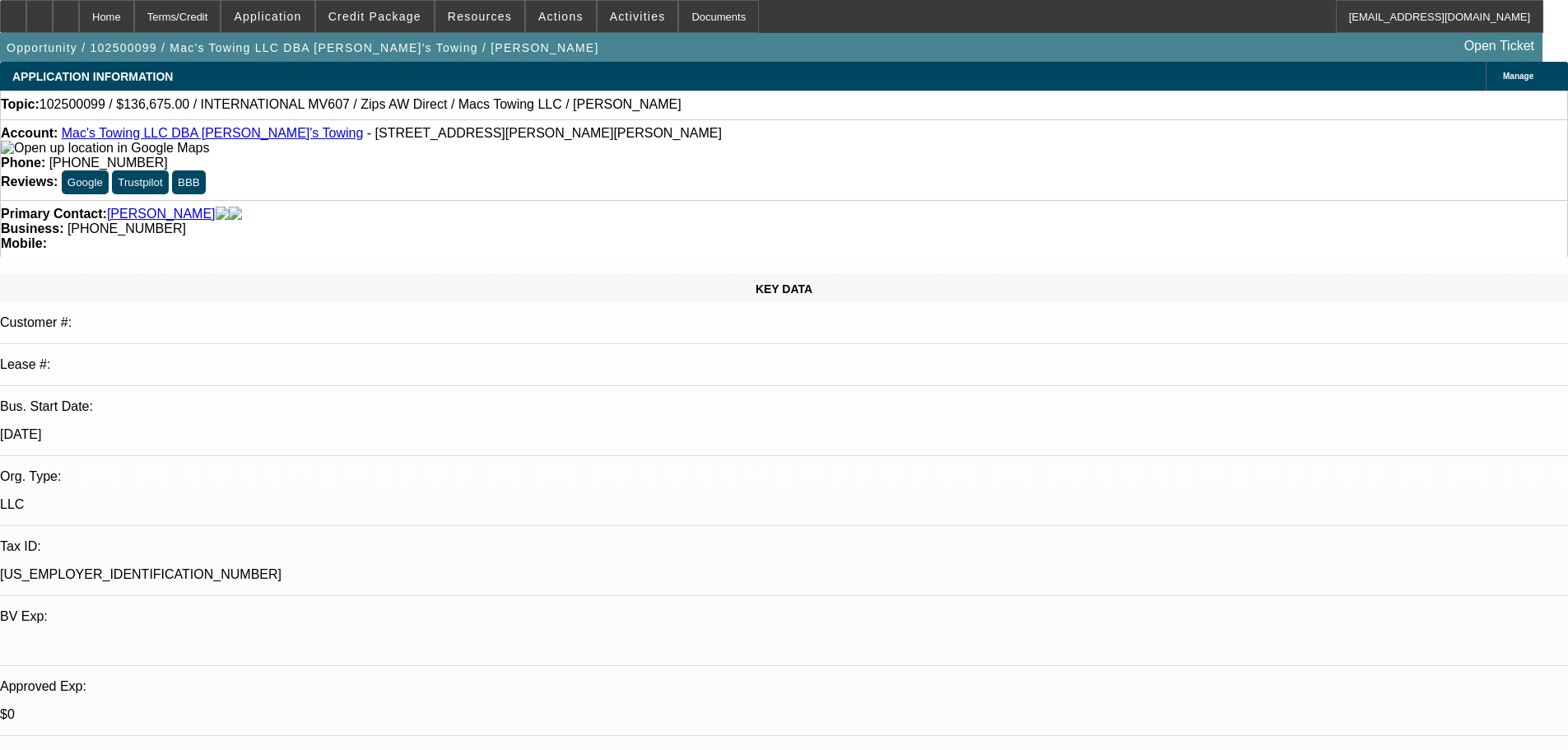
select select "0"
select select "2"
select select "0"
select select "6"
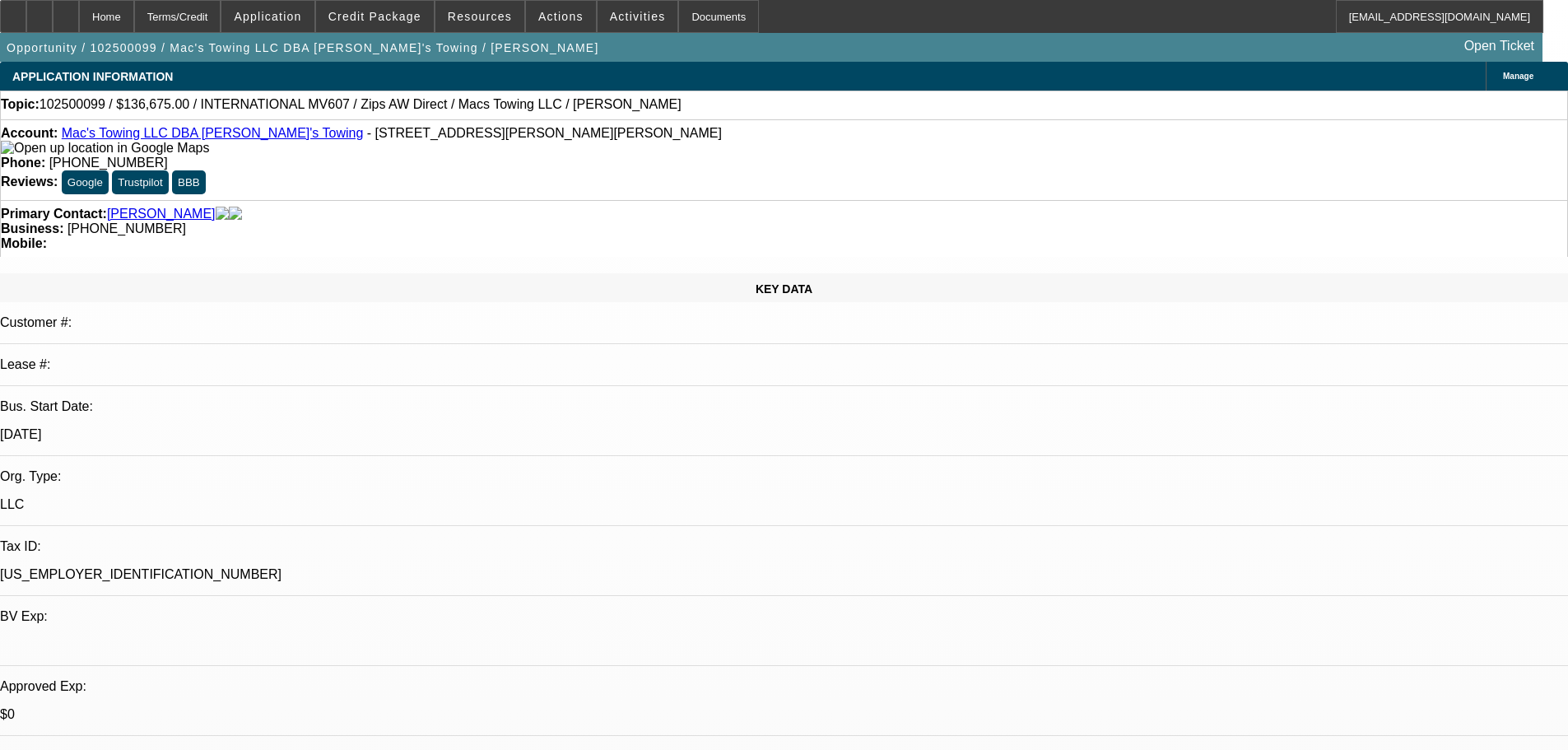
select select "0"
select select "2"
select select "0"
select select "6"
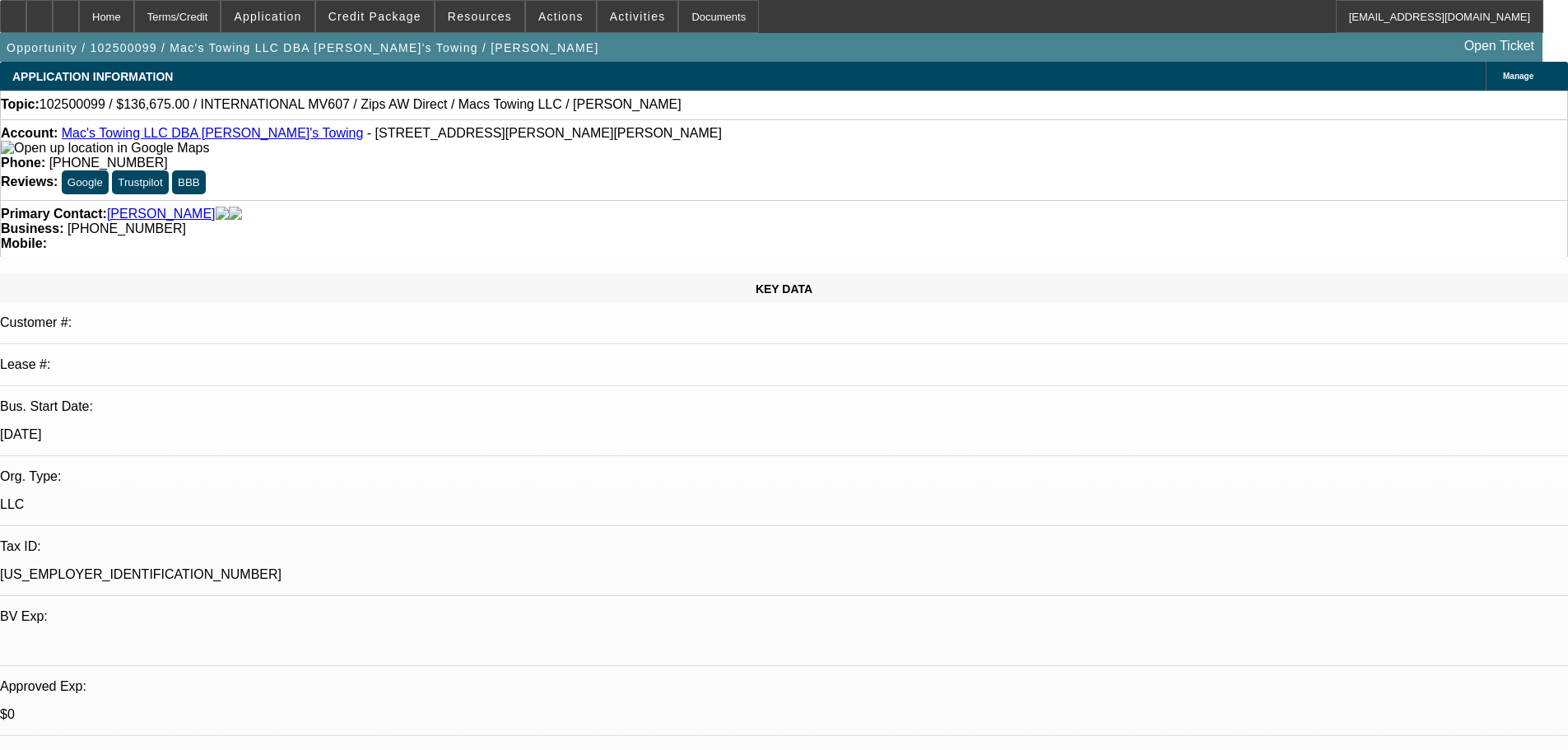
select select "0"
select select "2"
select select "0"
select select "6"
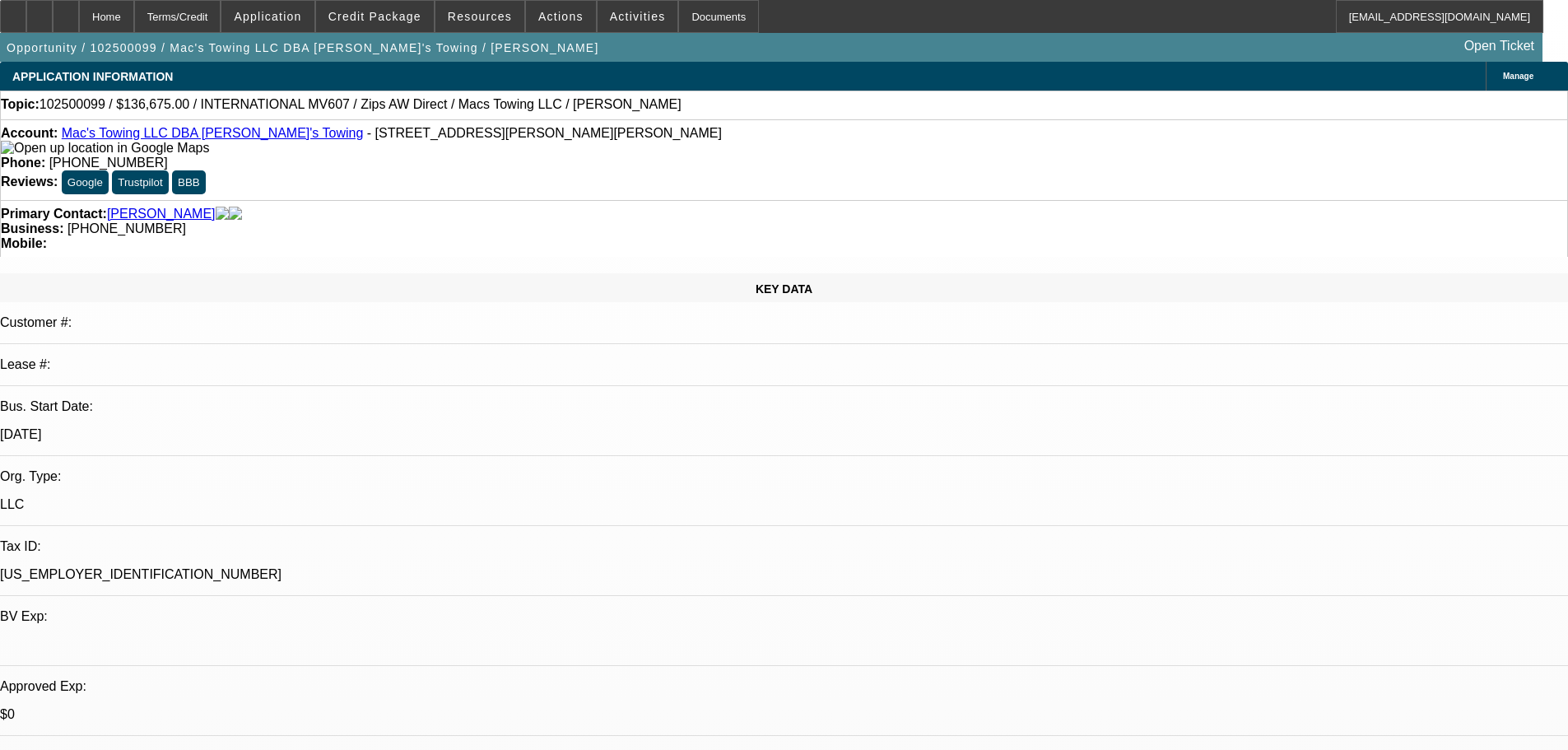
select select "0"
select select "2"
select select "0"
select select "6"
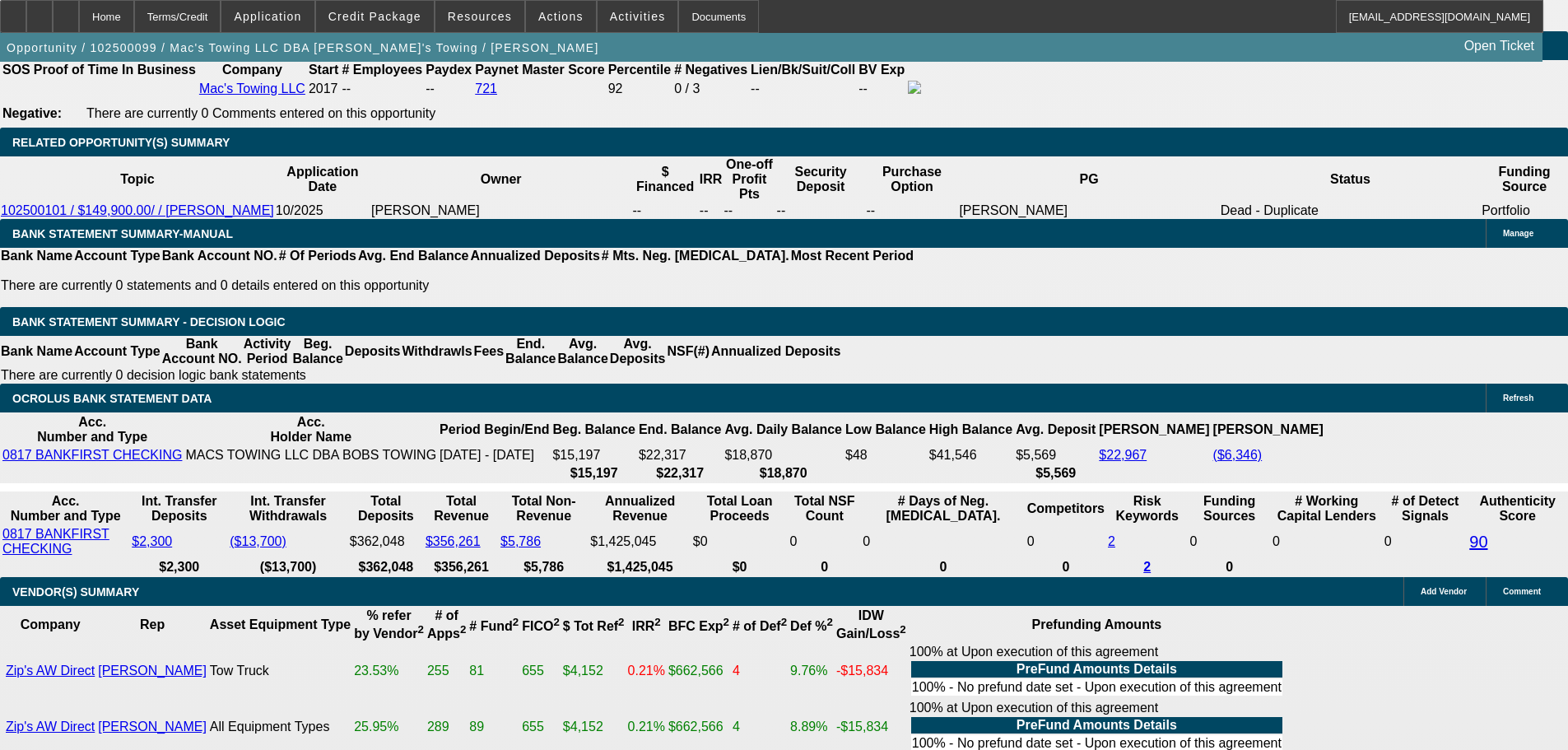
scroll to position [2524, 0]
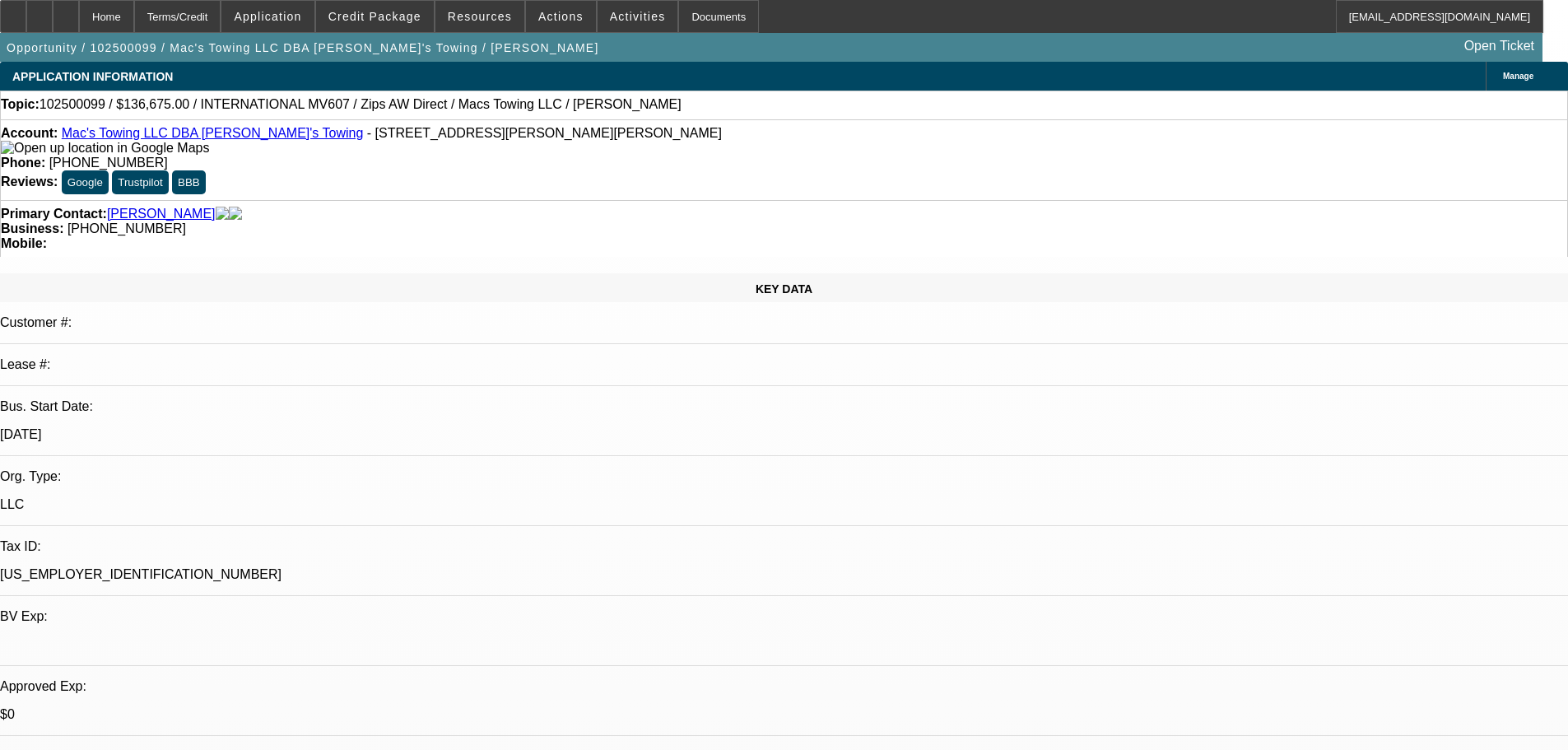
select select "0"
select select "2"
select select "0"
select select "6"
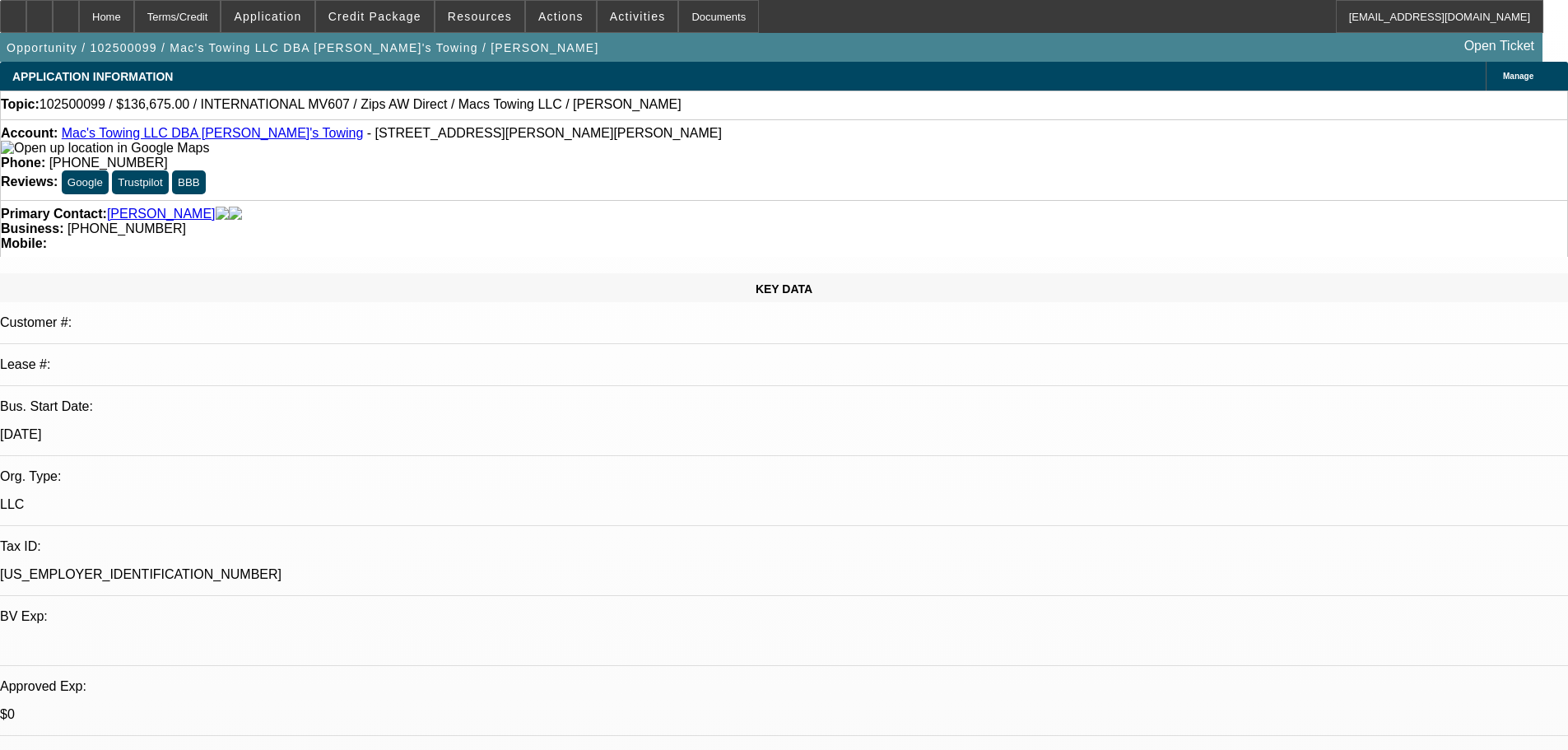
select select "0"
select select "2"
select select "0"
select select "6"
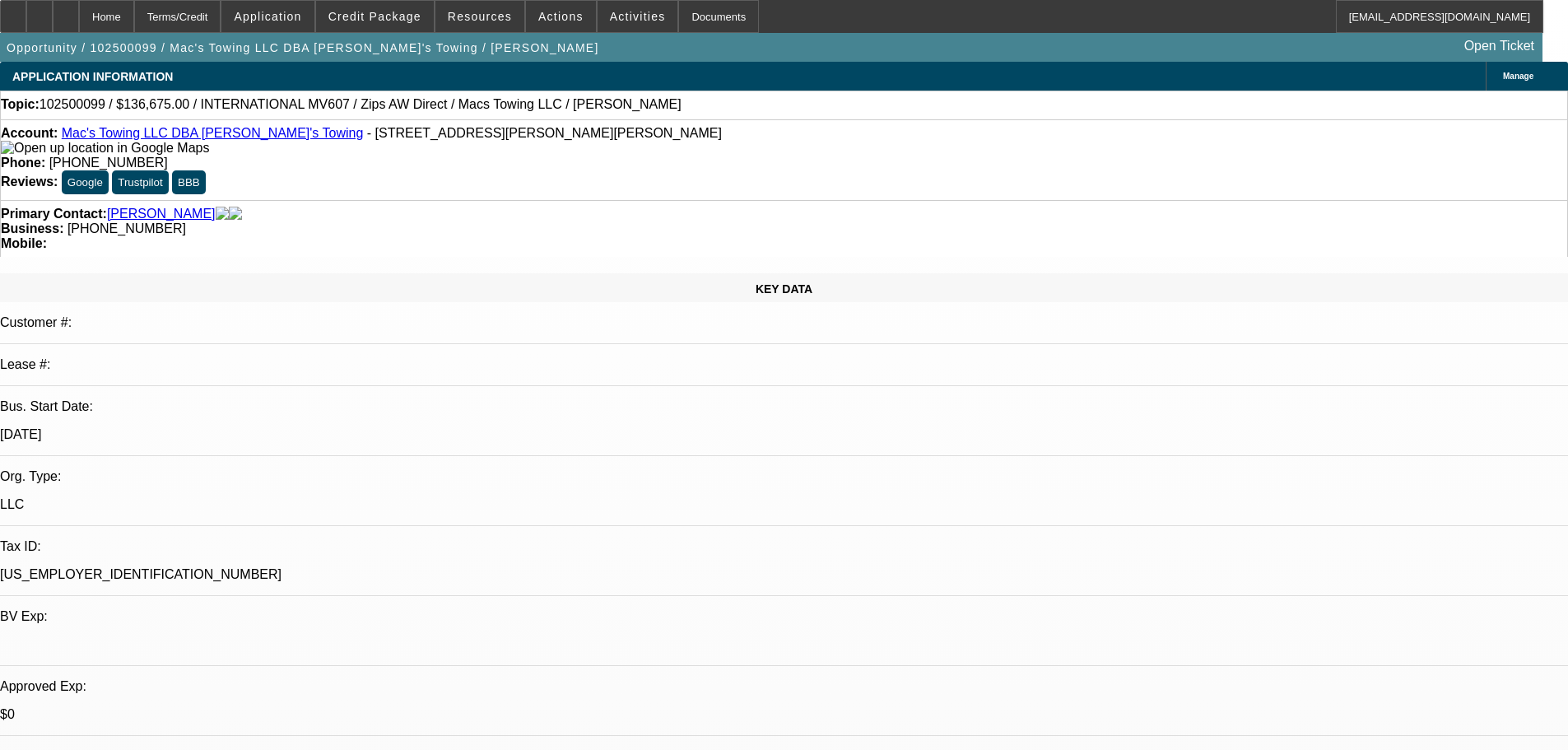
select select "0"
select select "2"
select select "0"
select select "6"
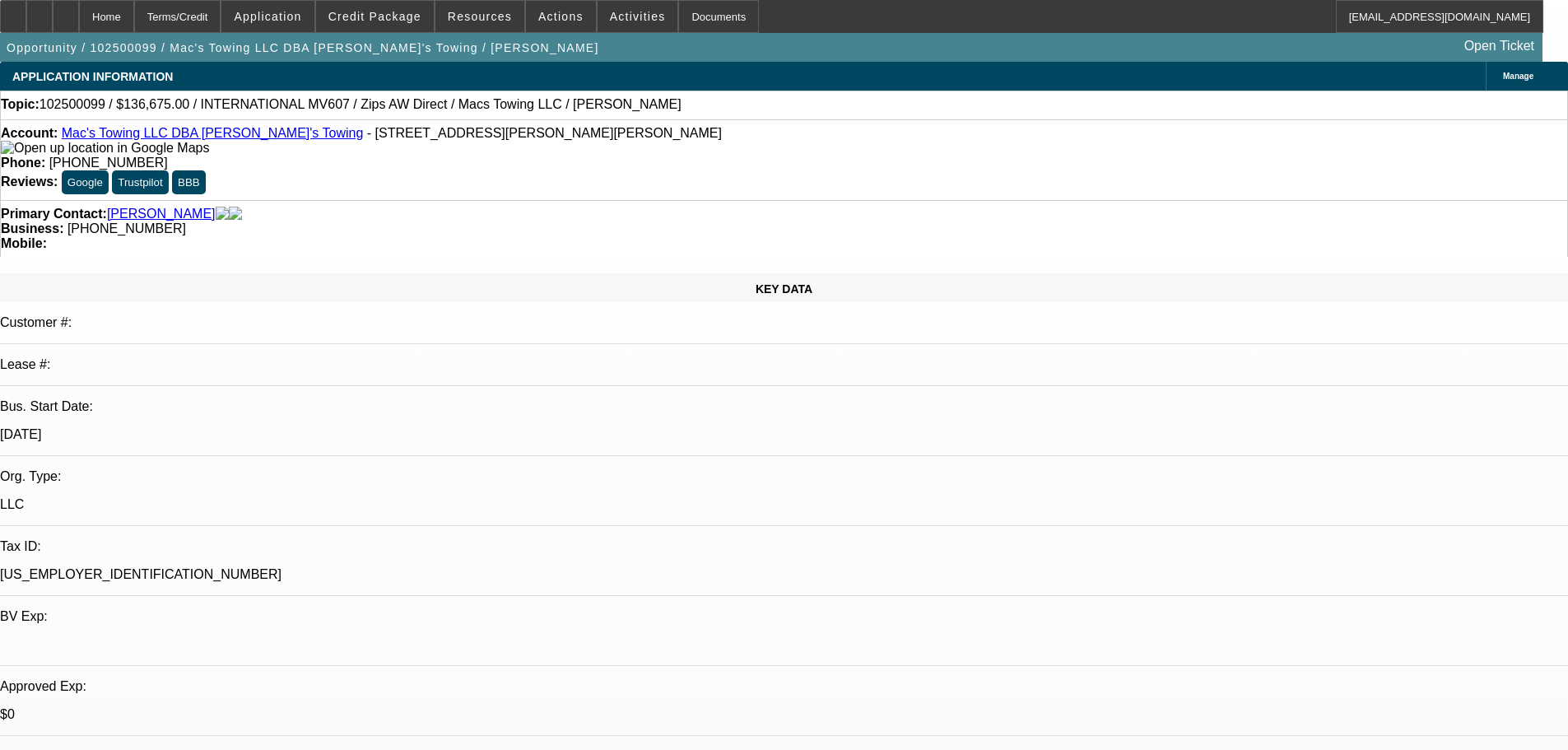
select select "0"
select select "2"
select select "0"
select select "6"
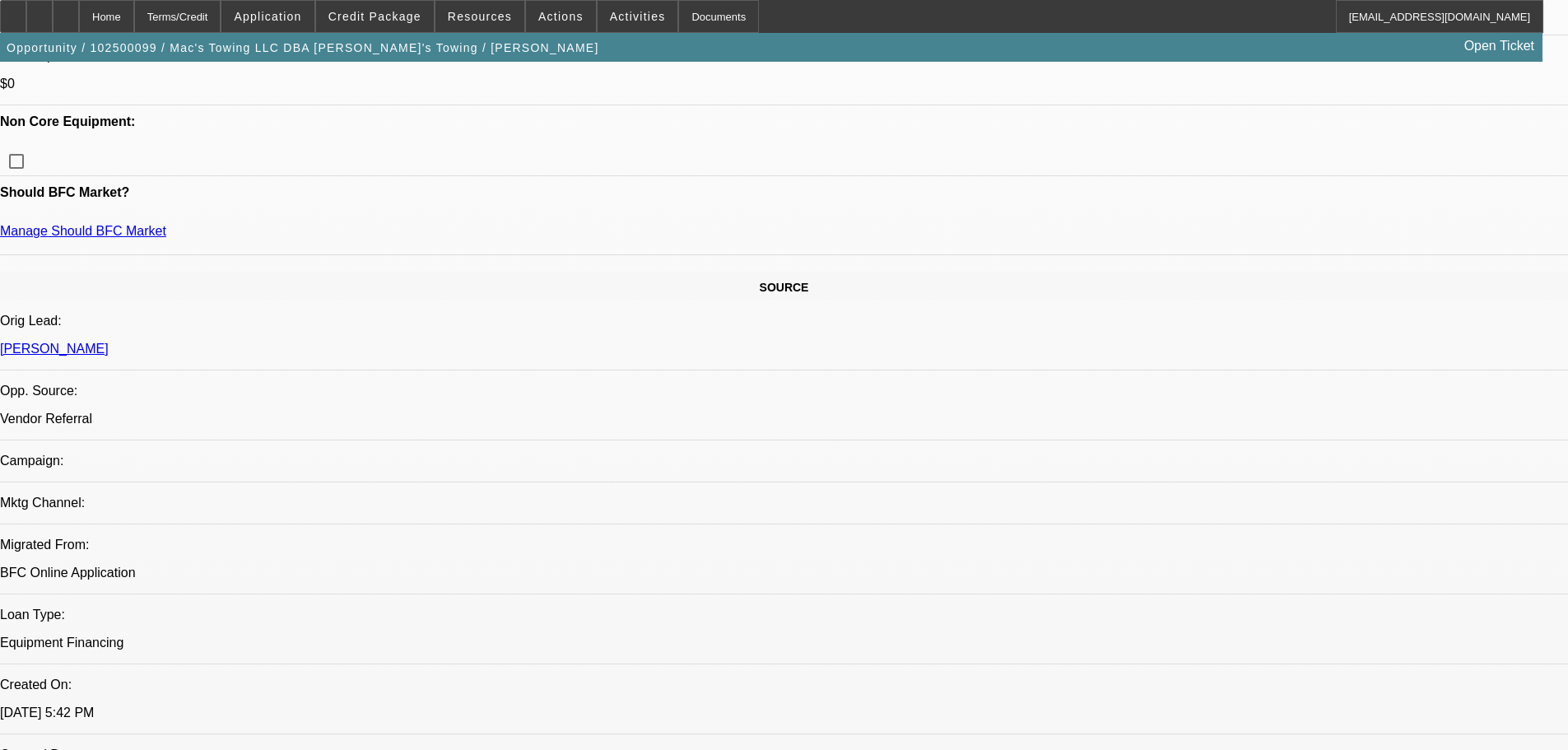
scroll to position [741, 0]
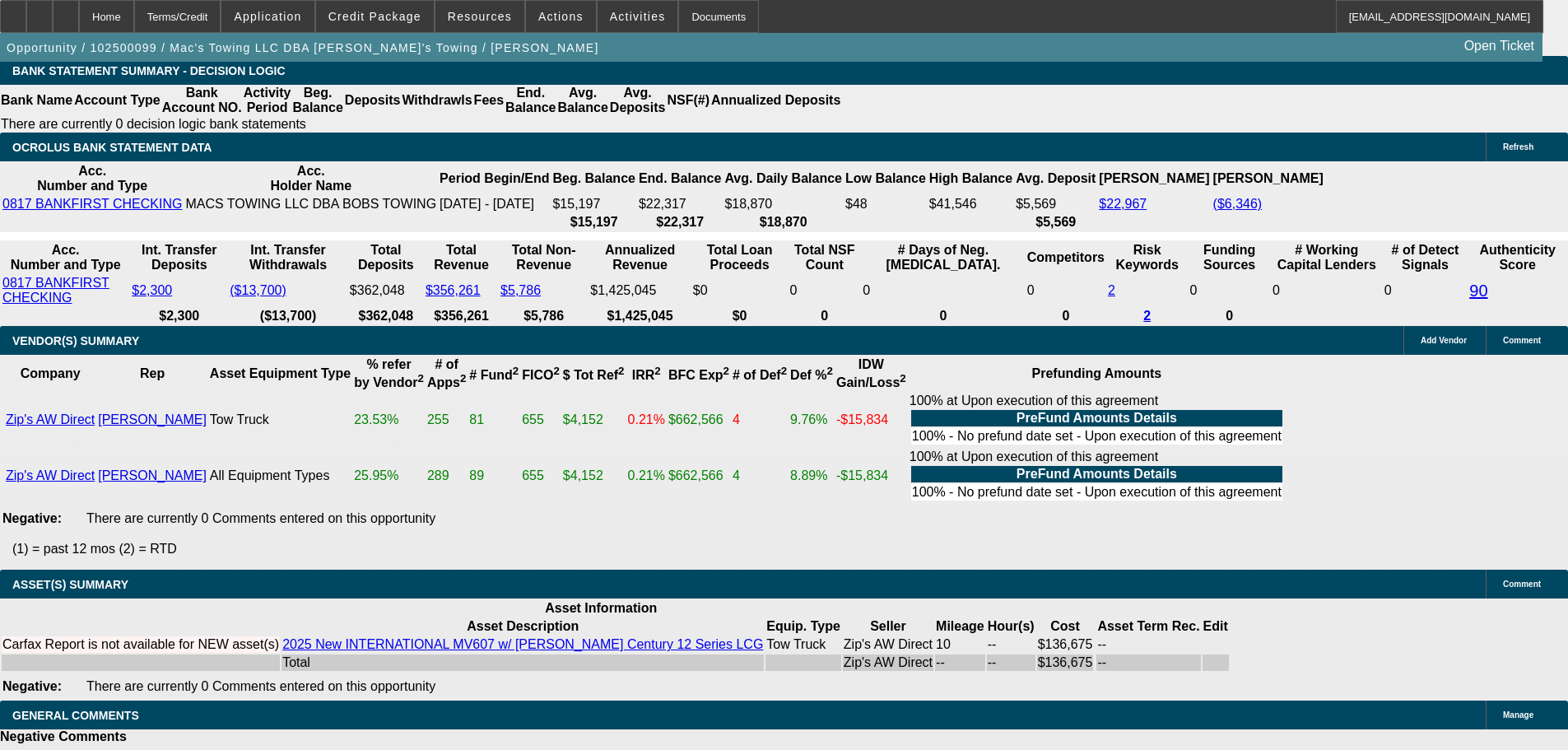
scroll to position [3100, 0]
